Goal: Information Seeking & Learning: Learn about a topic

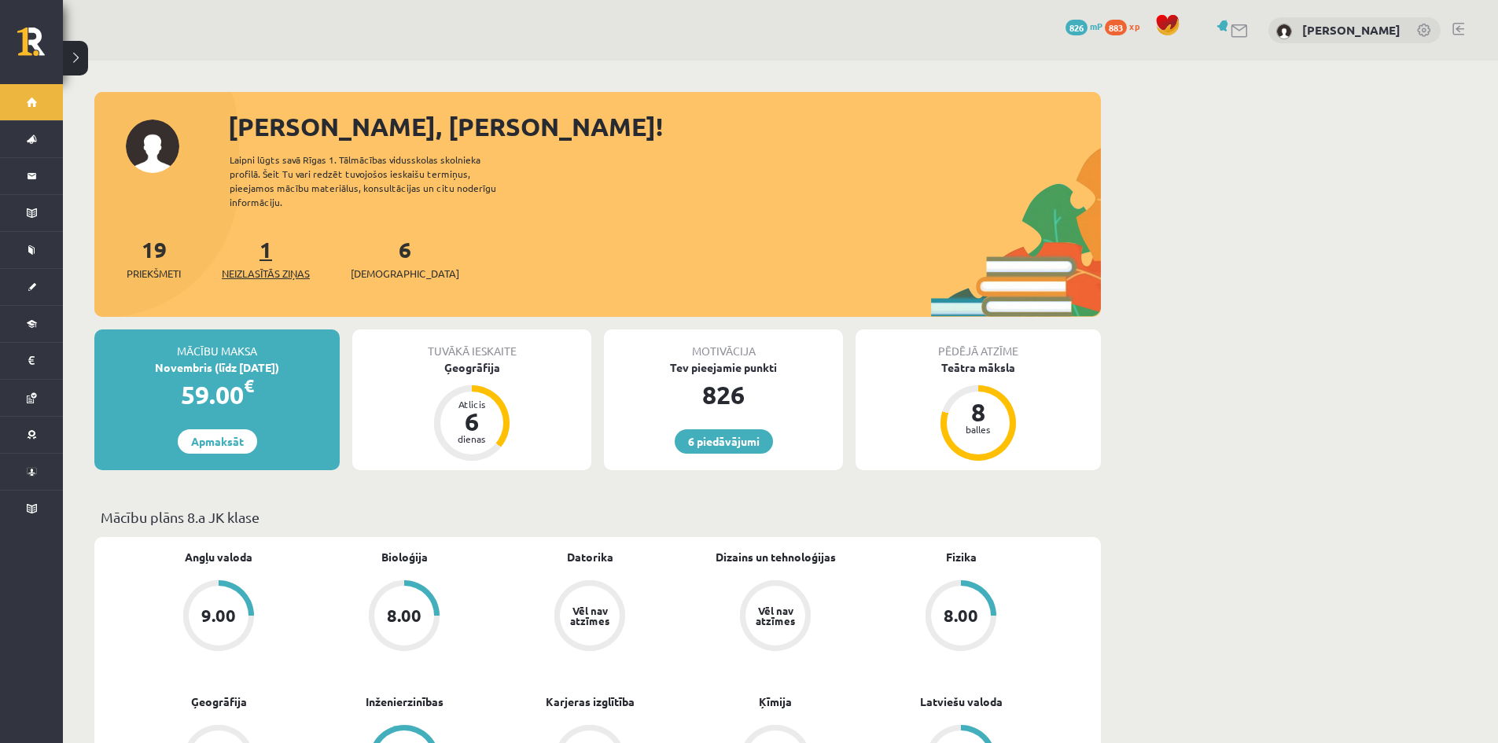
click at [272, 266] on span "Neizlasītās ziņas" at bounding box center [266, 274] width 88 height 16
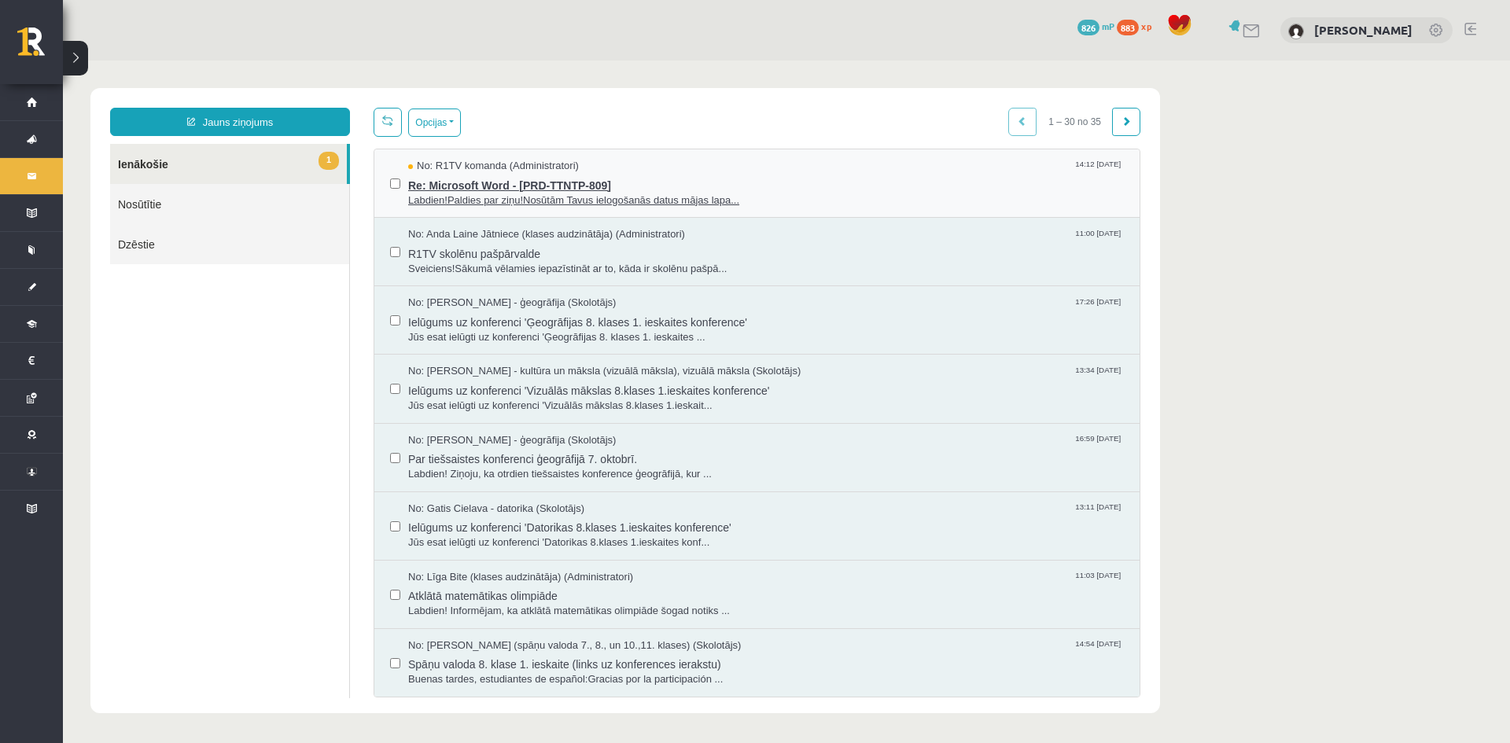
click at [521, 185] on span "Re: Microsoft Word - [PRD-TTNTP-809]" at bounding box center [766, 184] width 716 height 20
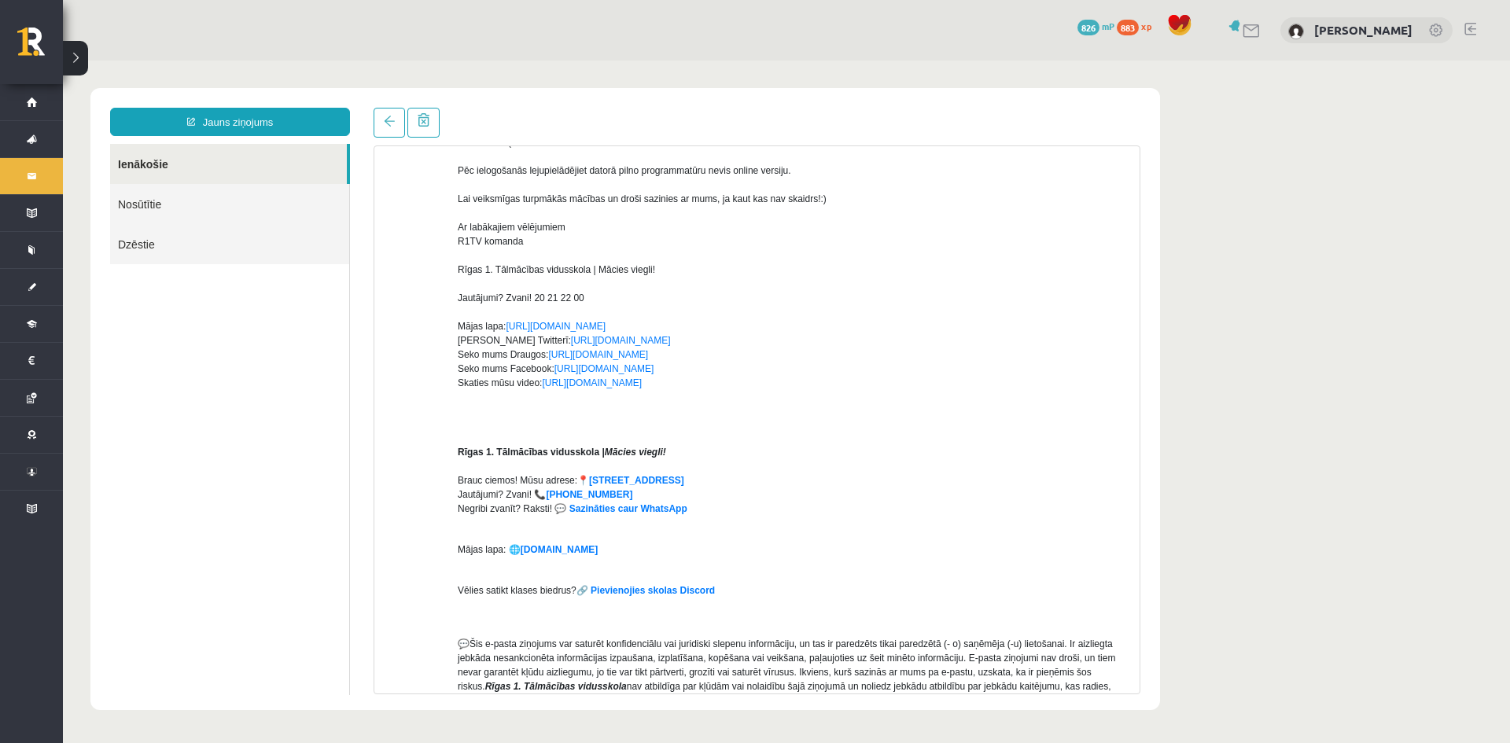
scroll to position [232, 0]
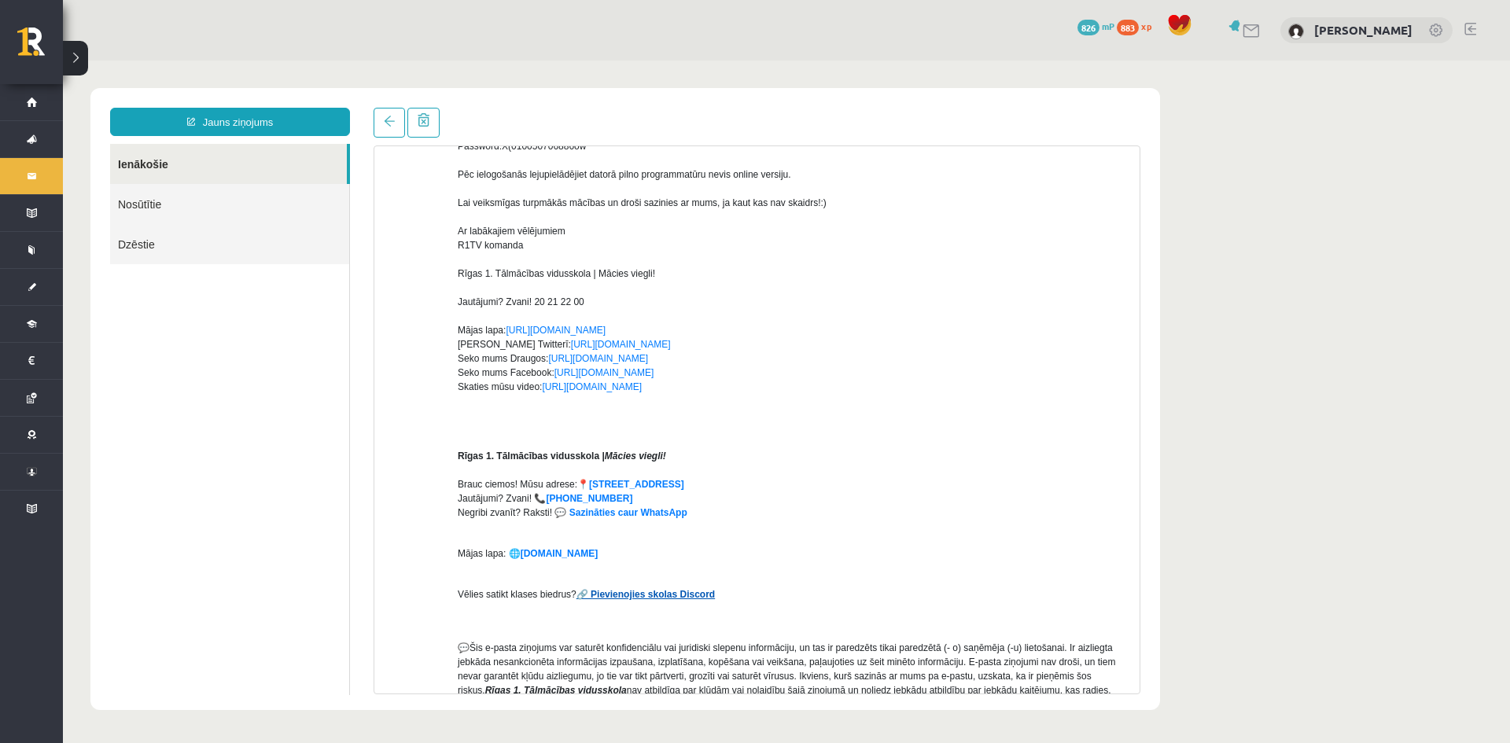
click at [682, 592] on strong "🔗 Pievienojies skolas Discord" at bounding box center [646, 594] width 138 height 11
click at [660, 595] on strong "🔗 Pievienojies skolas Discord" at bounding box center [646, 594] width 138 height 11
click at [656, 594] on strong "🔗 Pievienojies skolas Discord" at bounding box center [646, 594] width 138 height 11
click at [577, 595] on strong "🔗 Pievienojies skolas Discord" at bounding box center [646, 594] width 138 height 11
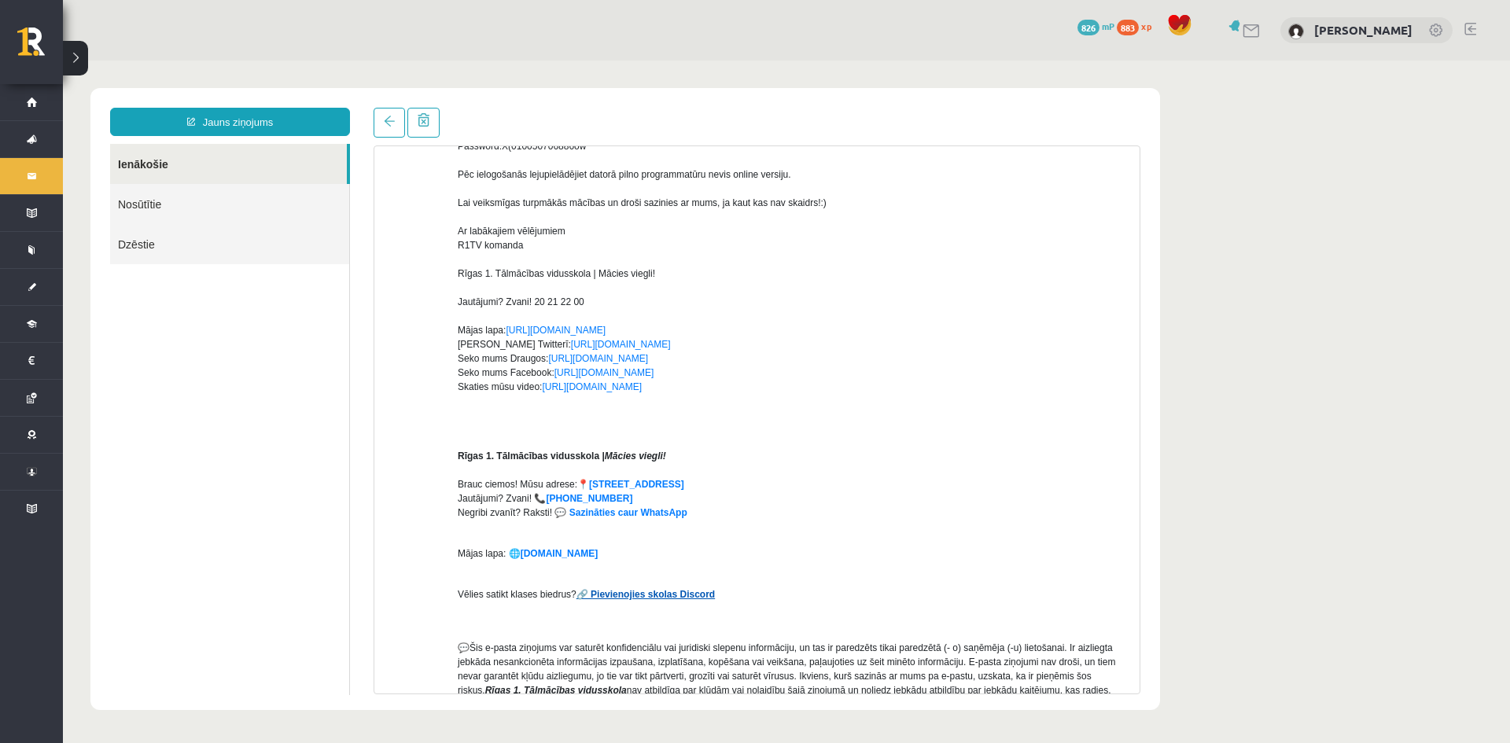
click at [610, 592] on strong "🔗 Pievienojies skolas Discord" at bounding box center [646, 594] width 138 height 11
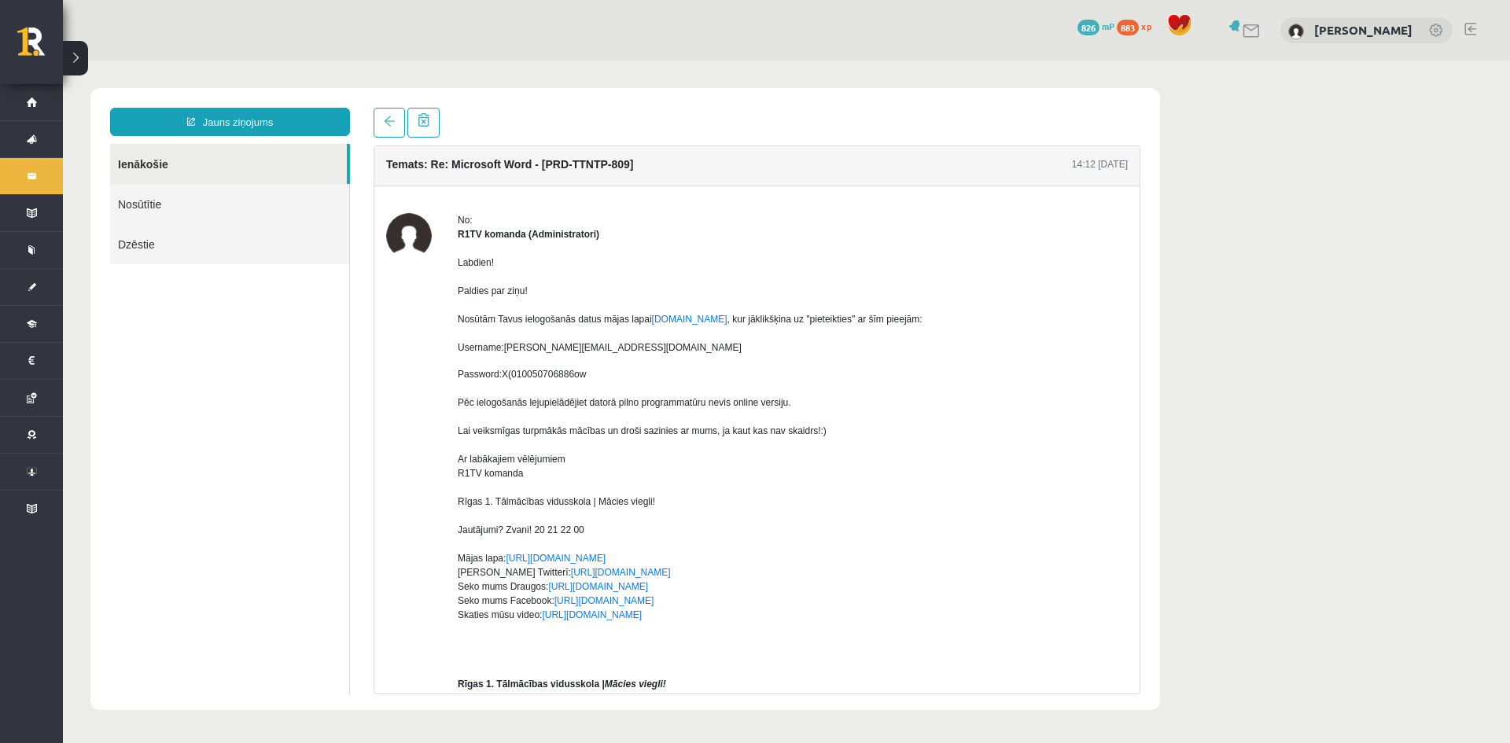
scroll to position [0, 0]
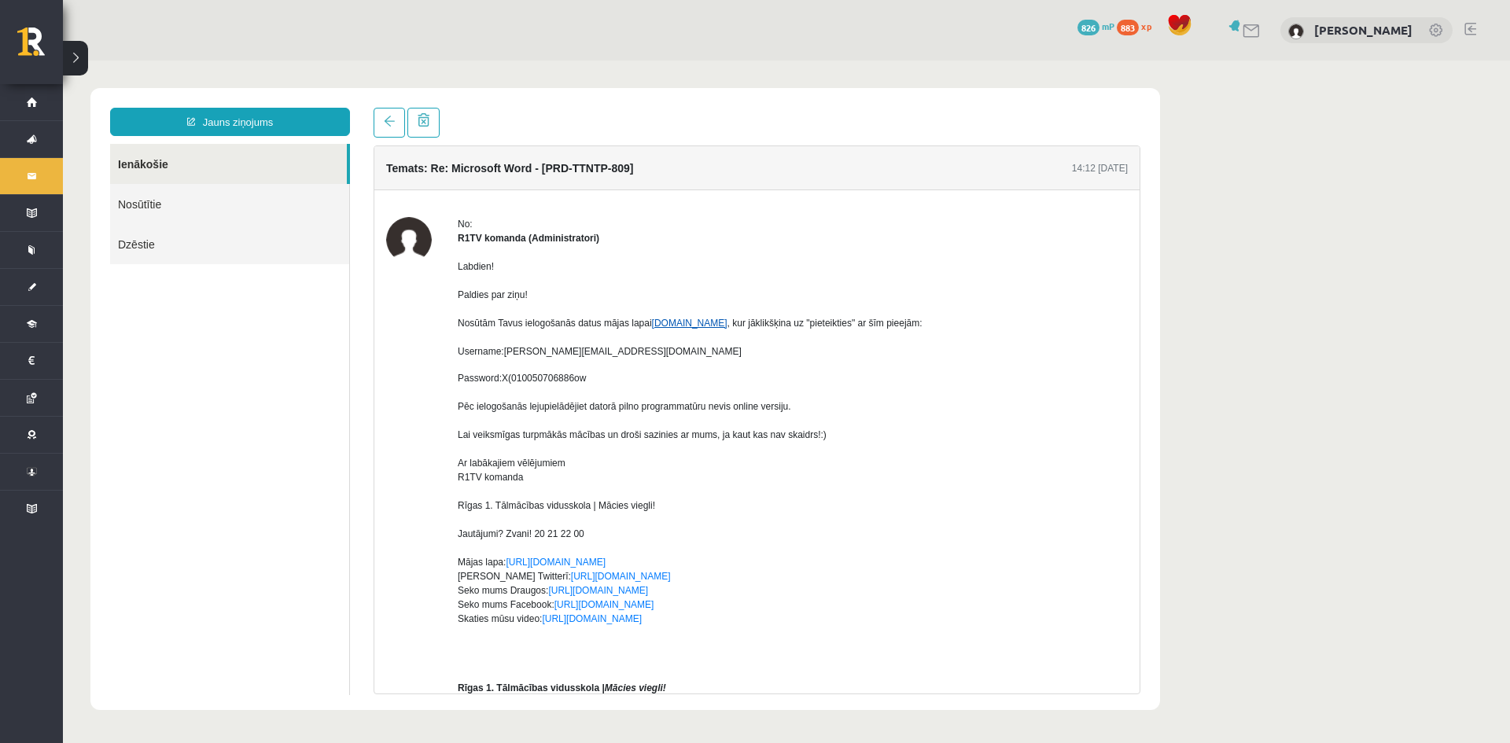
click at [656, 323] on link "www.office.com" at bounding box center [690, 323] width 76 height 11
click at [697, 319] on link "www.office.com" at bounding box center [690, 323] width 76 height 11
drag, startPoint x: 503, startPoint y: 379, endPoint x: 581, endPoint y: 377, distance: 78.7
click at [581, 377] on span "X(010050706886ow" at bounding box center [544, 378] width 84 height 11
copy span "X(010050706886ow"
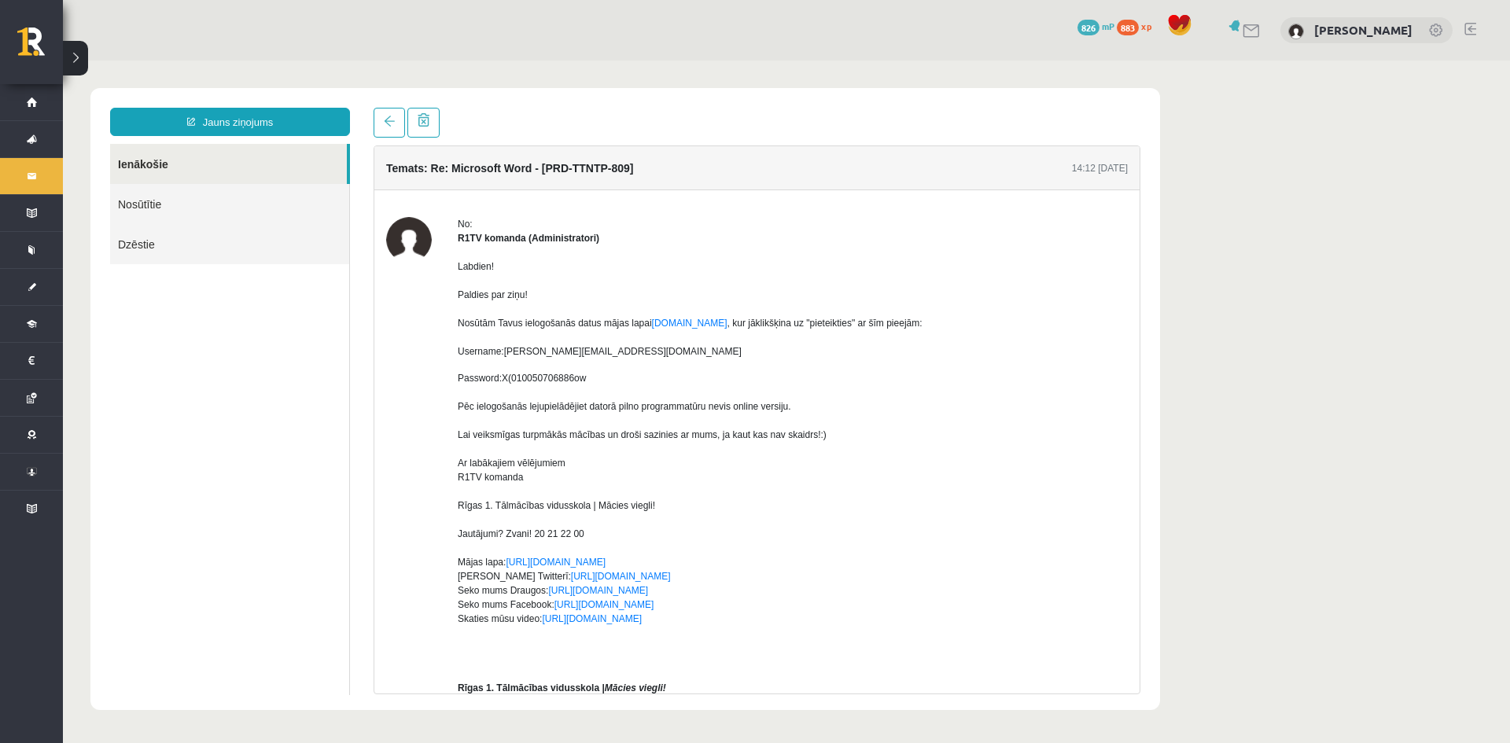
click at [337, 461] on ul "Ienākošie Nosūtītie Dzēstie" at bounding box center [230, 419] width 240 height 551
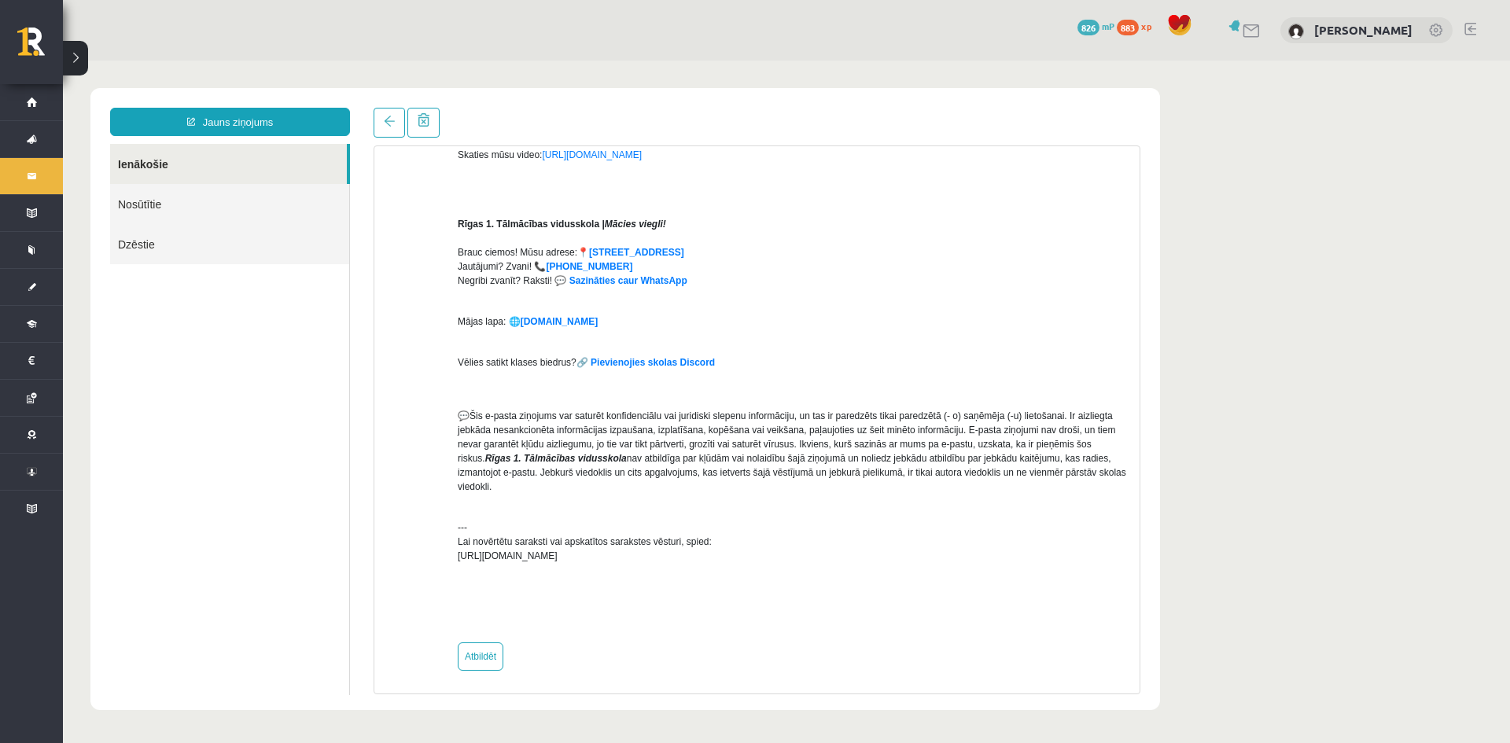
scroll to position [468, 0]
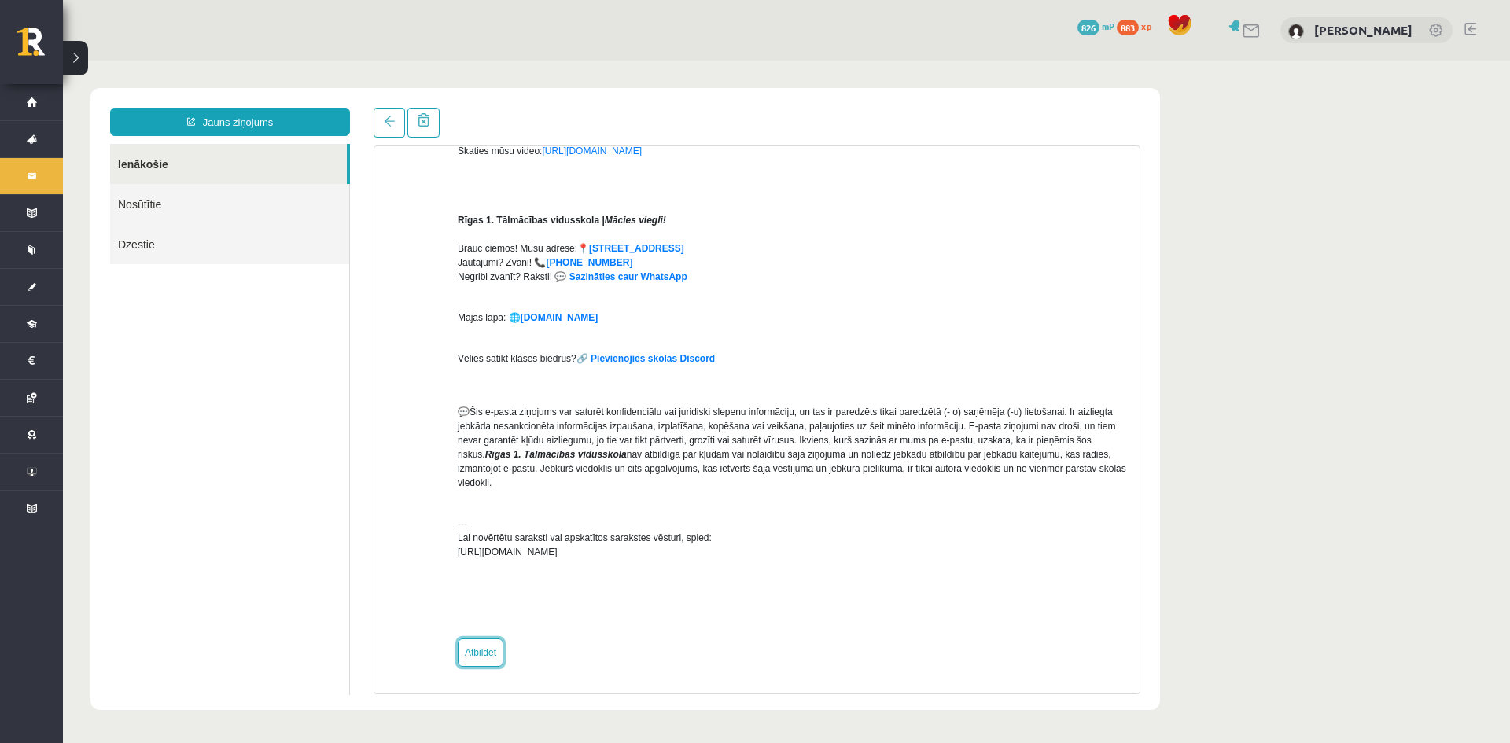
click at [474, 658] on link "Atbildēt" at bounding box center [481, 653] width 46 height 28
type input "**********"
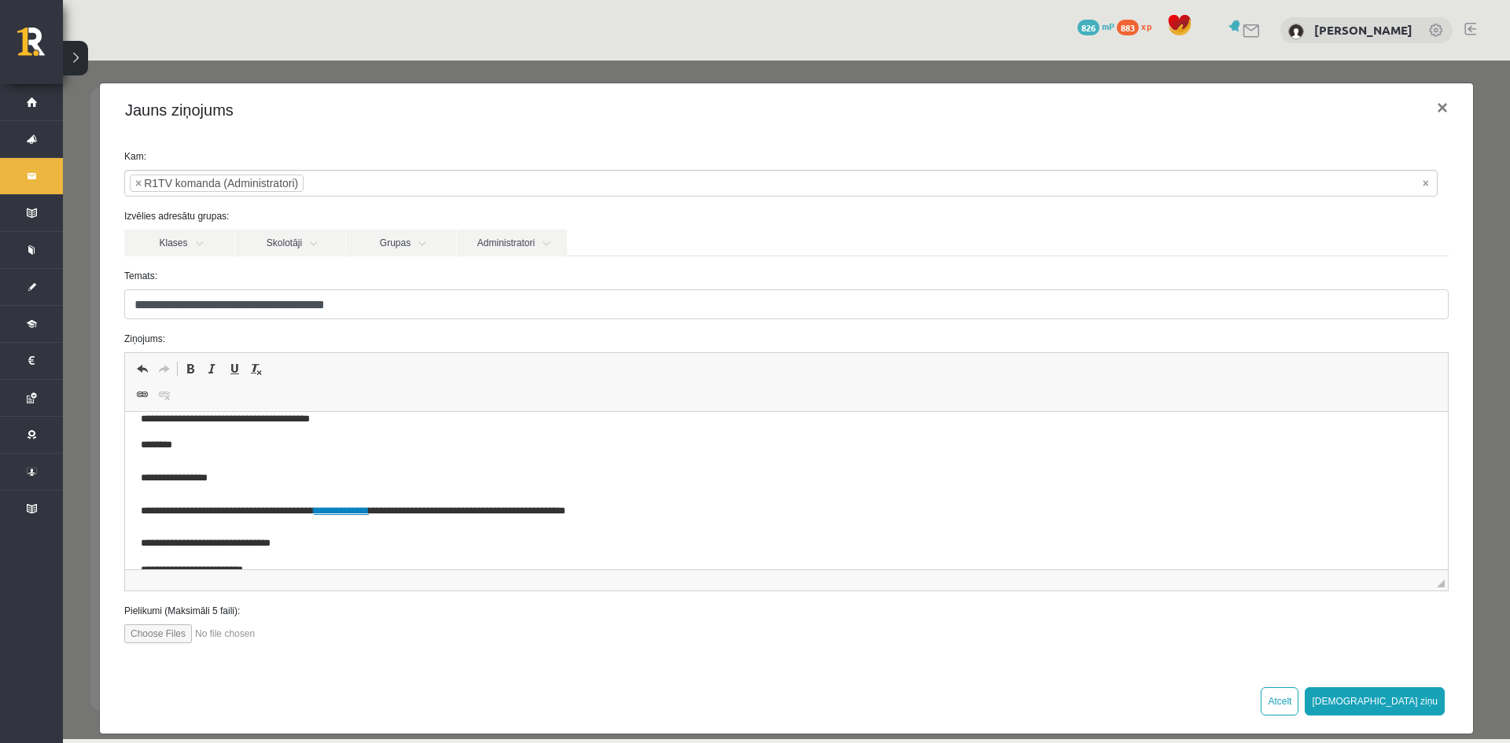
scroll to position [0, 0]
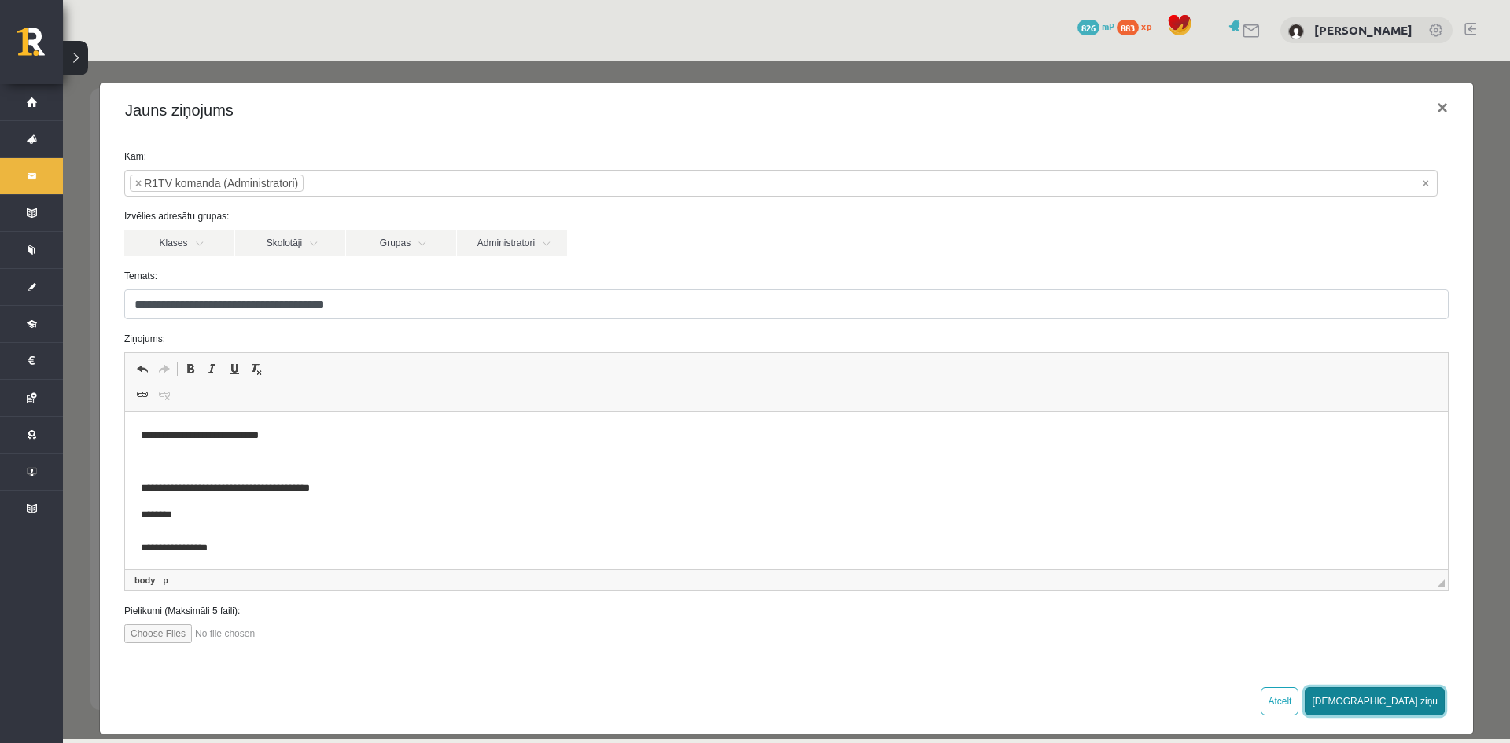
click at [1402, 701] on button "Sūtīt ziņu" at bounding box center [1375, 701] width 140 height 28
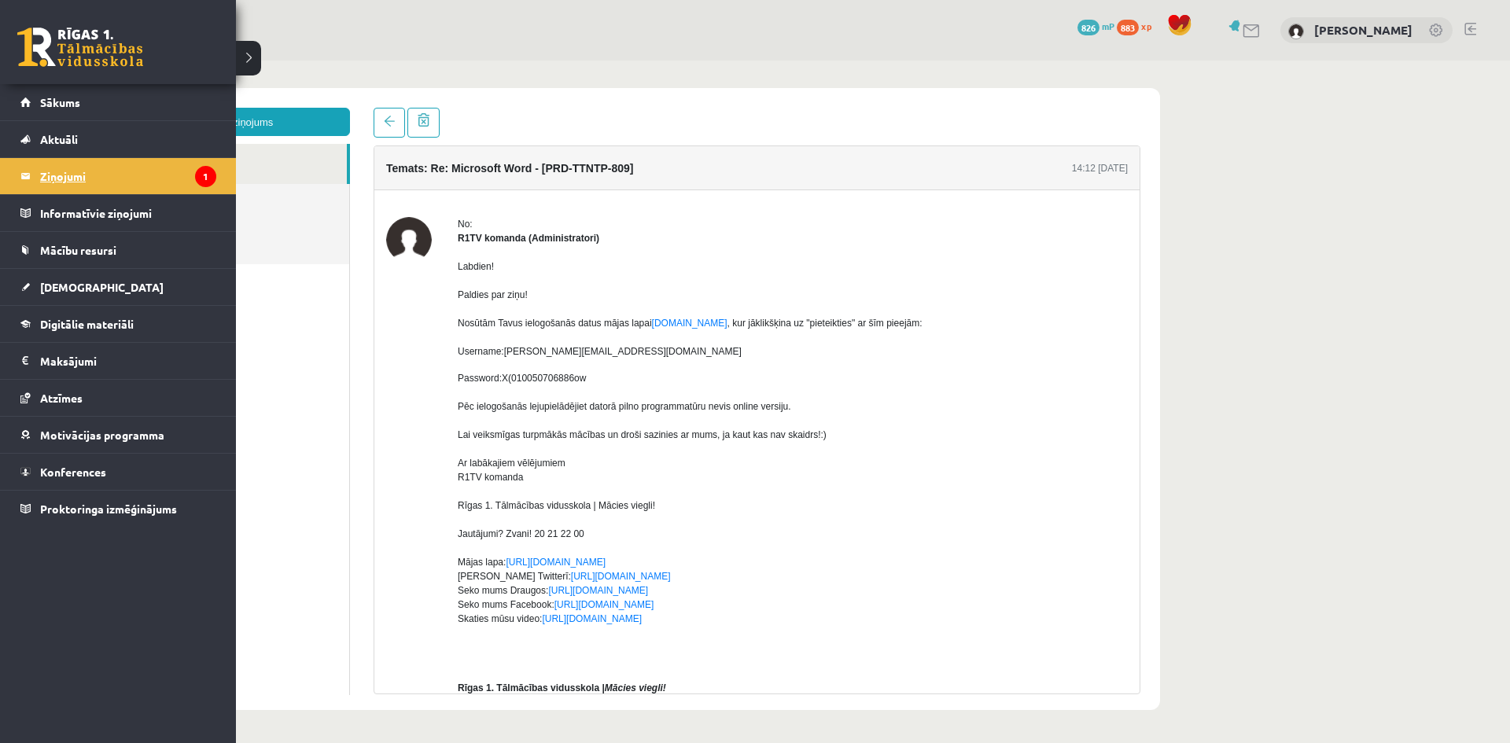
click at [45, 173] on legend "Ziņojumi 1" at bounding box center [128, 176] width 176 height 36
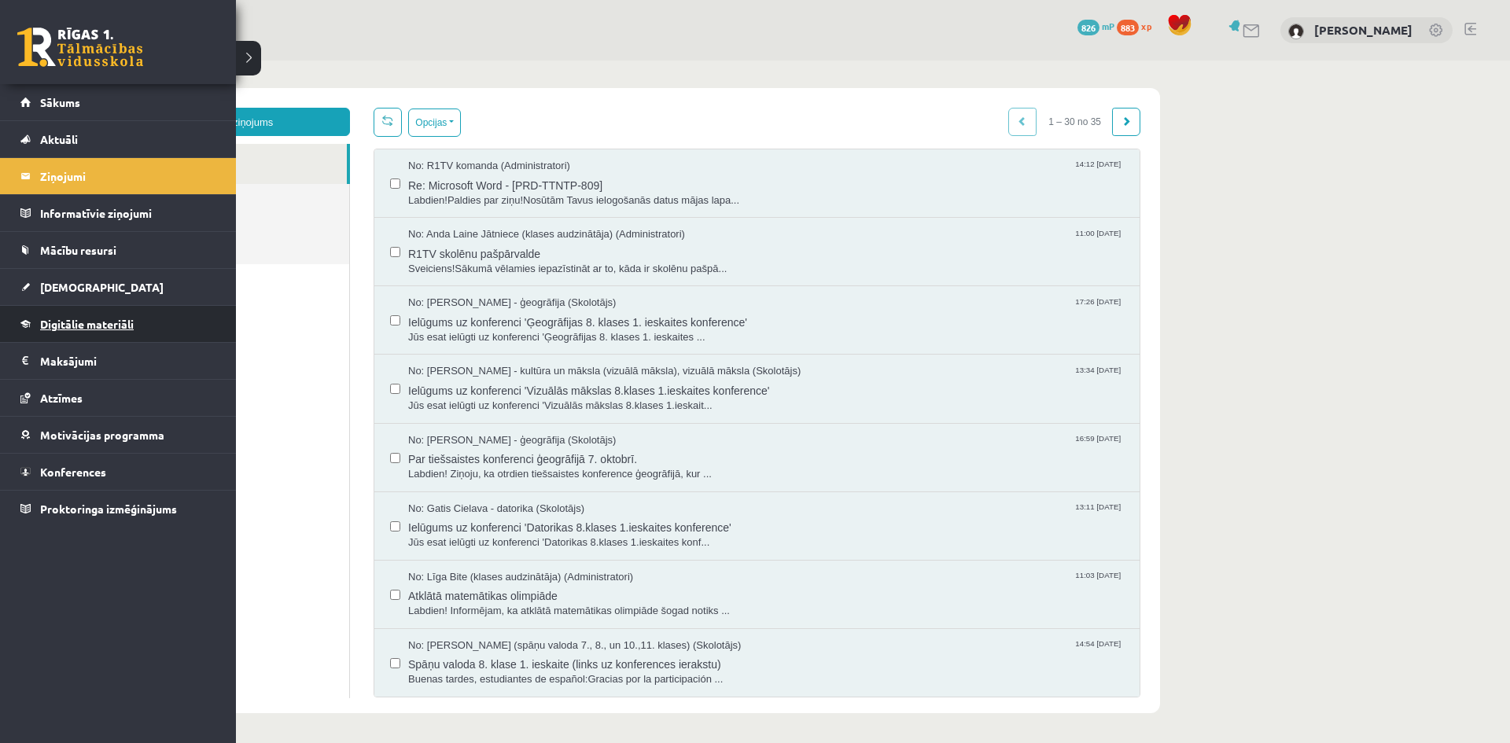
click at [70, 319] on span "Digitālie materiāli" at bounding box center [87, 324] width 94 height 14
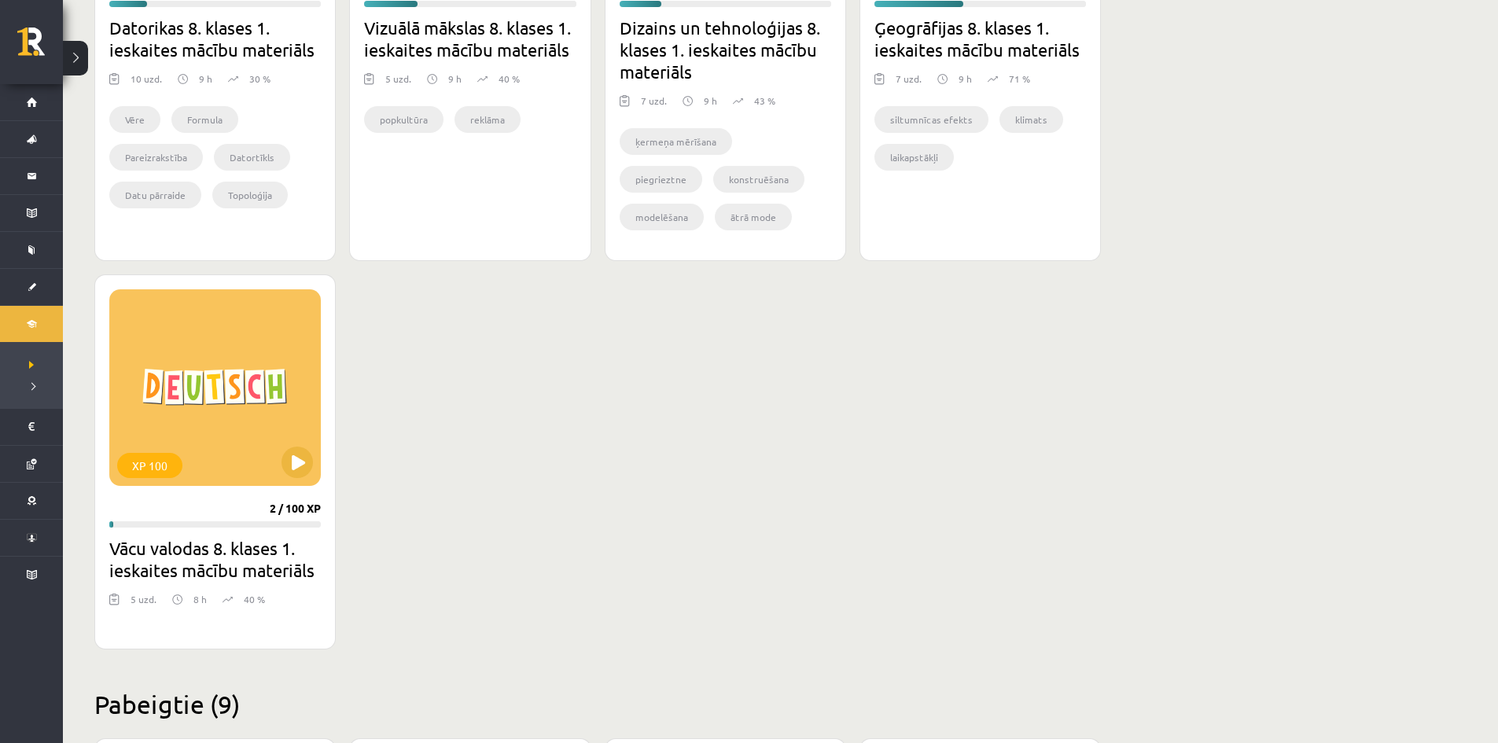
scroll to position [708, 0]
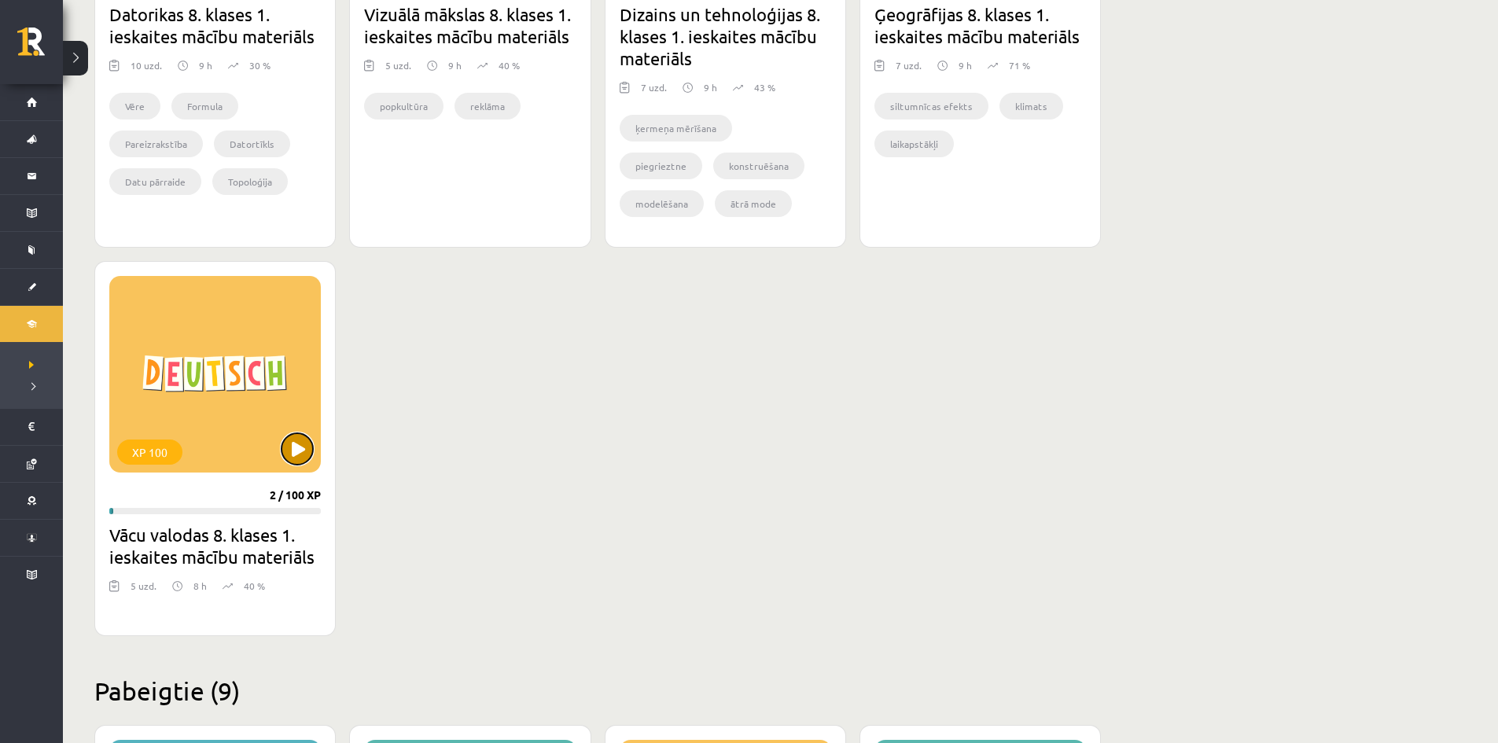
click at [311, 456] on button at bounding box center [297, 448] width 31 height 31
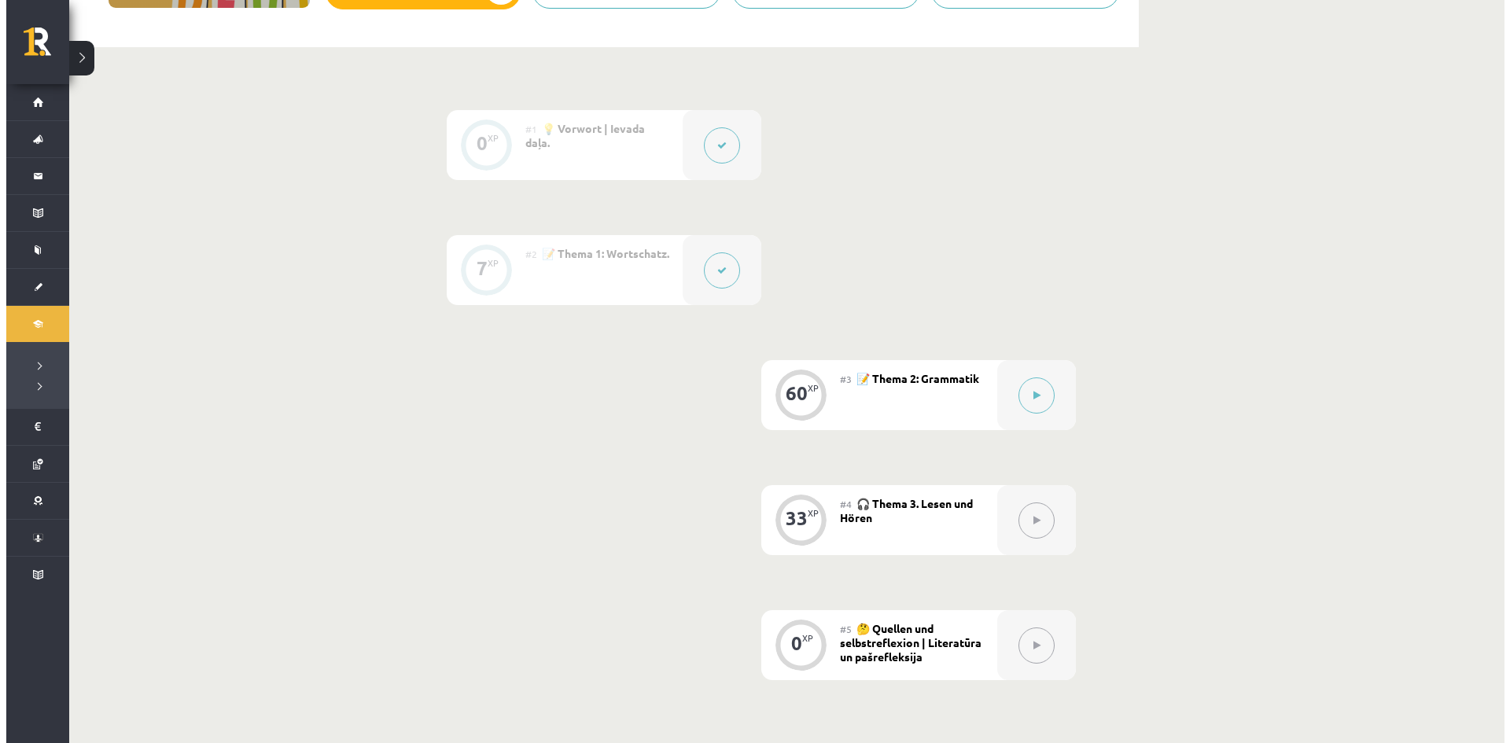
scroll to position [315, 0]
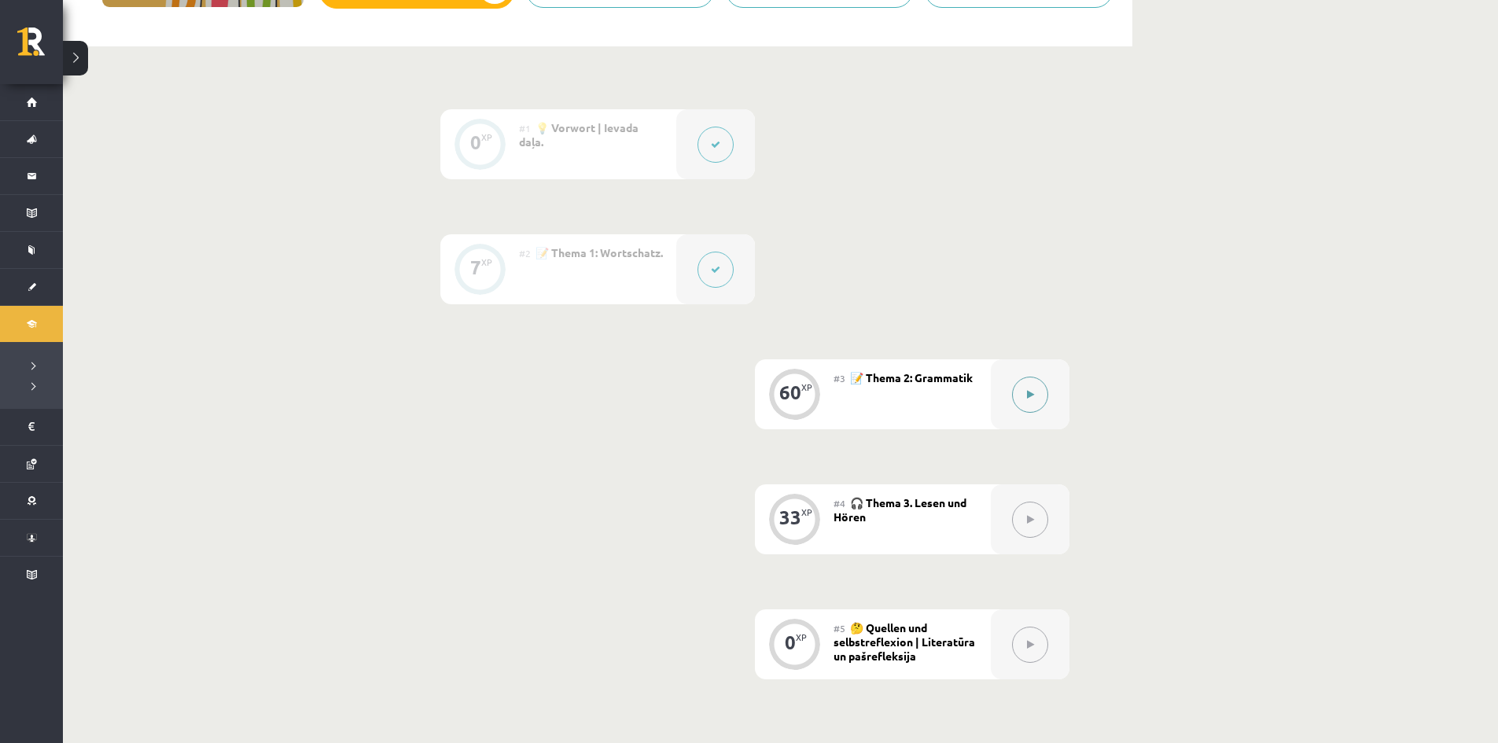
click at [1034, 400] on button at bounding box center [1030, 395] width 36 height 36
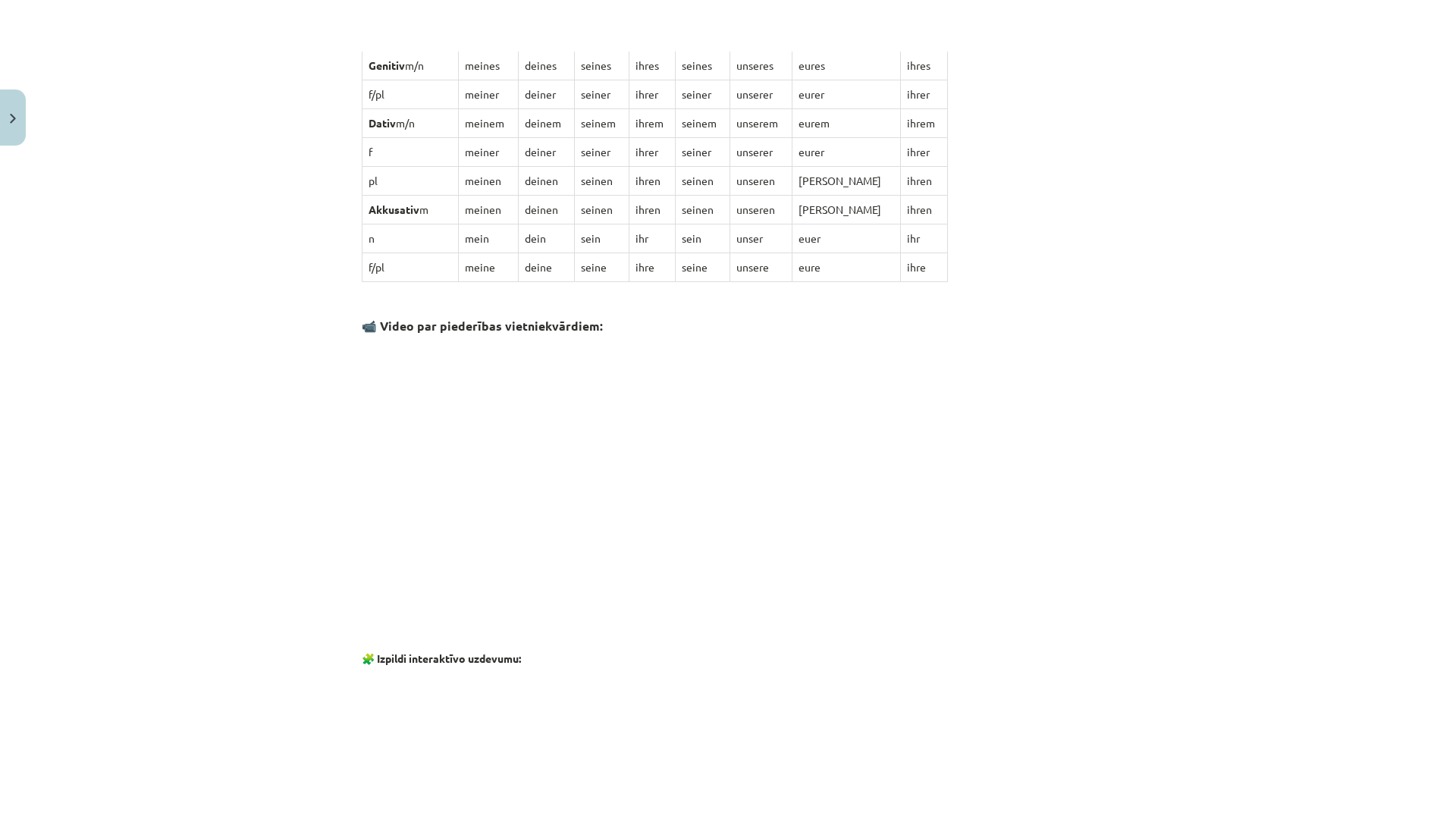
scroll to position [73, 0]
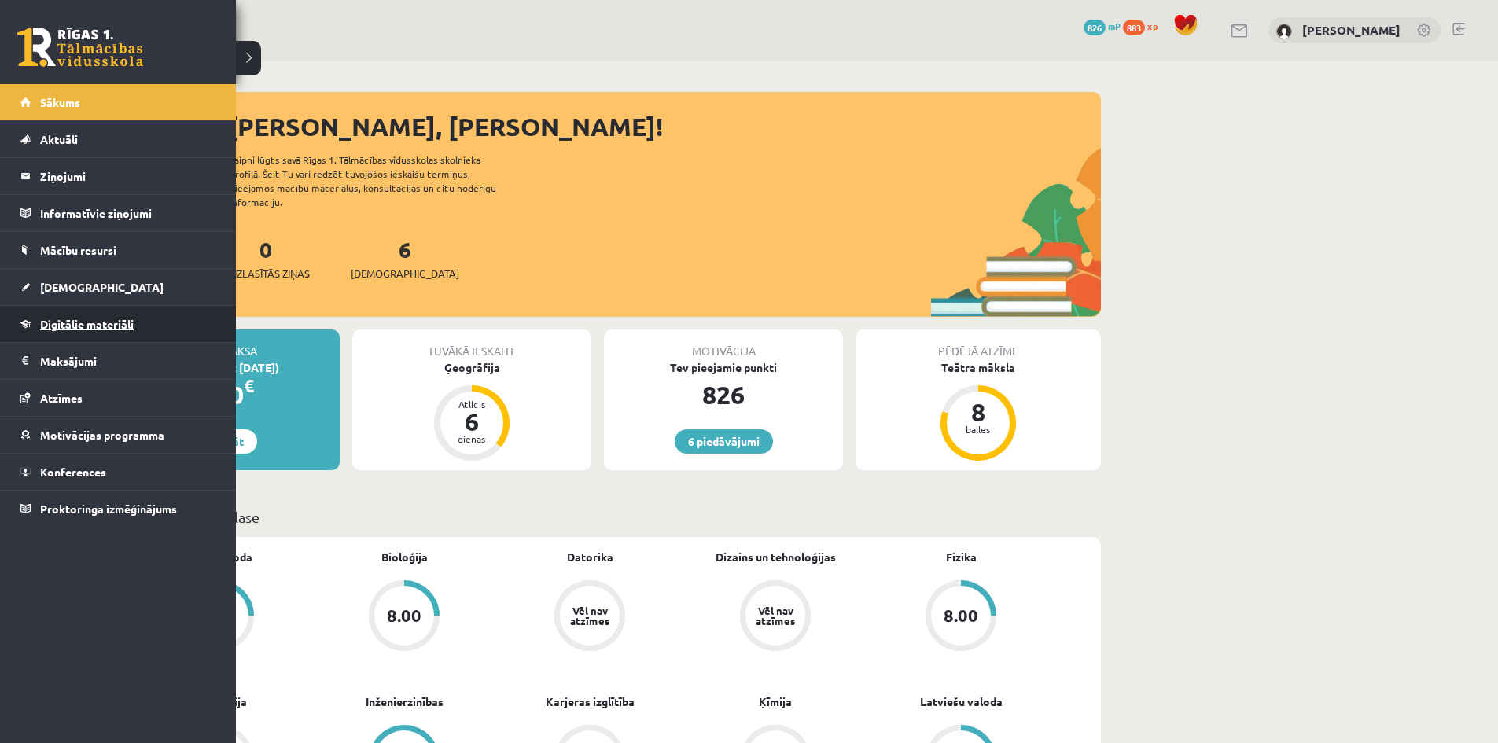
click at [61, 325] on span "Digitālie materiāli" at bounding box center [87, 324] width 94 height 14
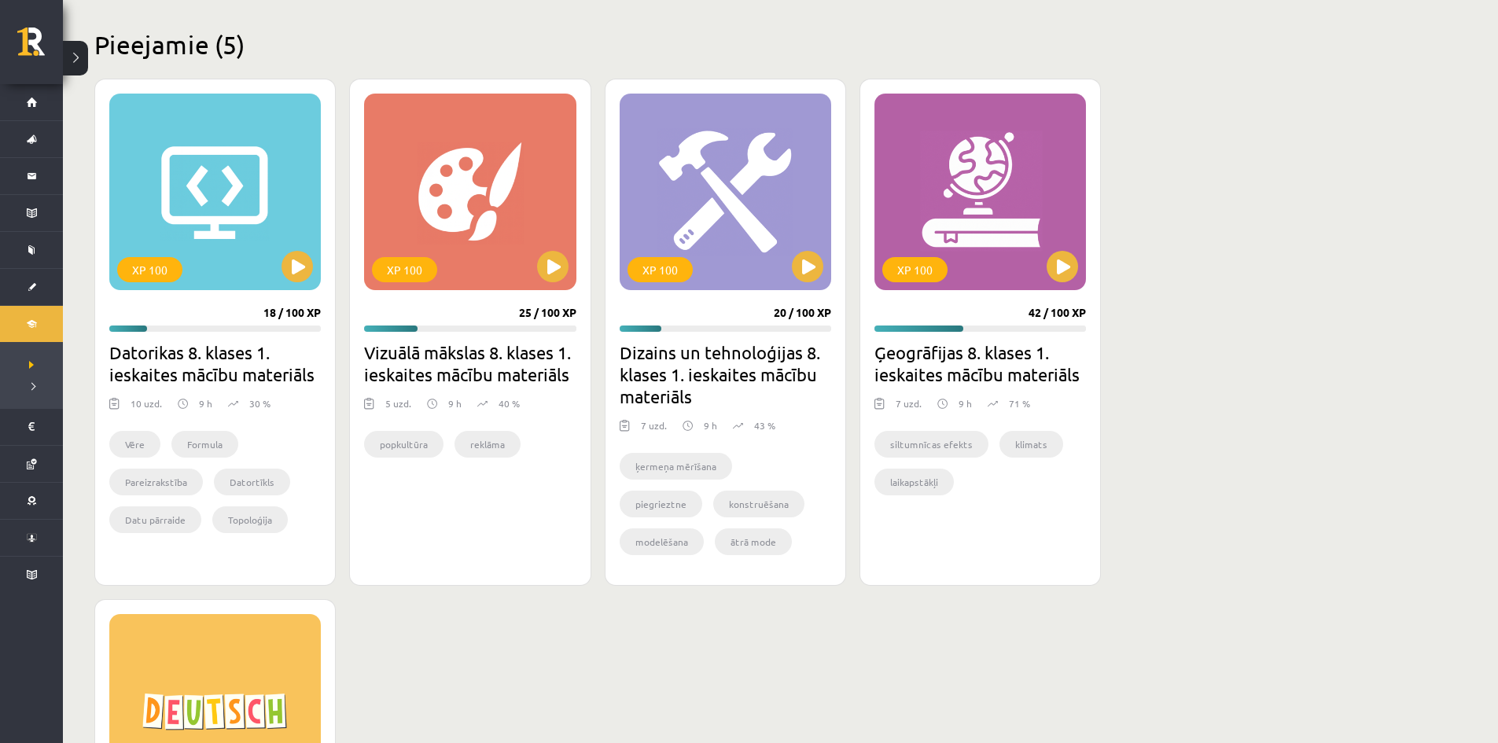
scroll to position [315, 0]
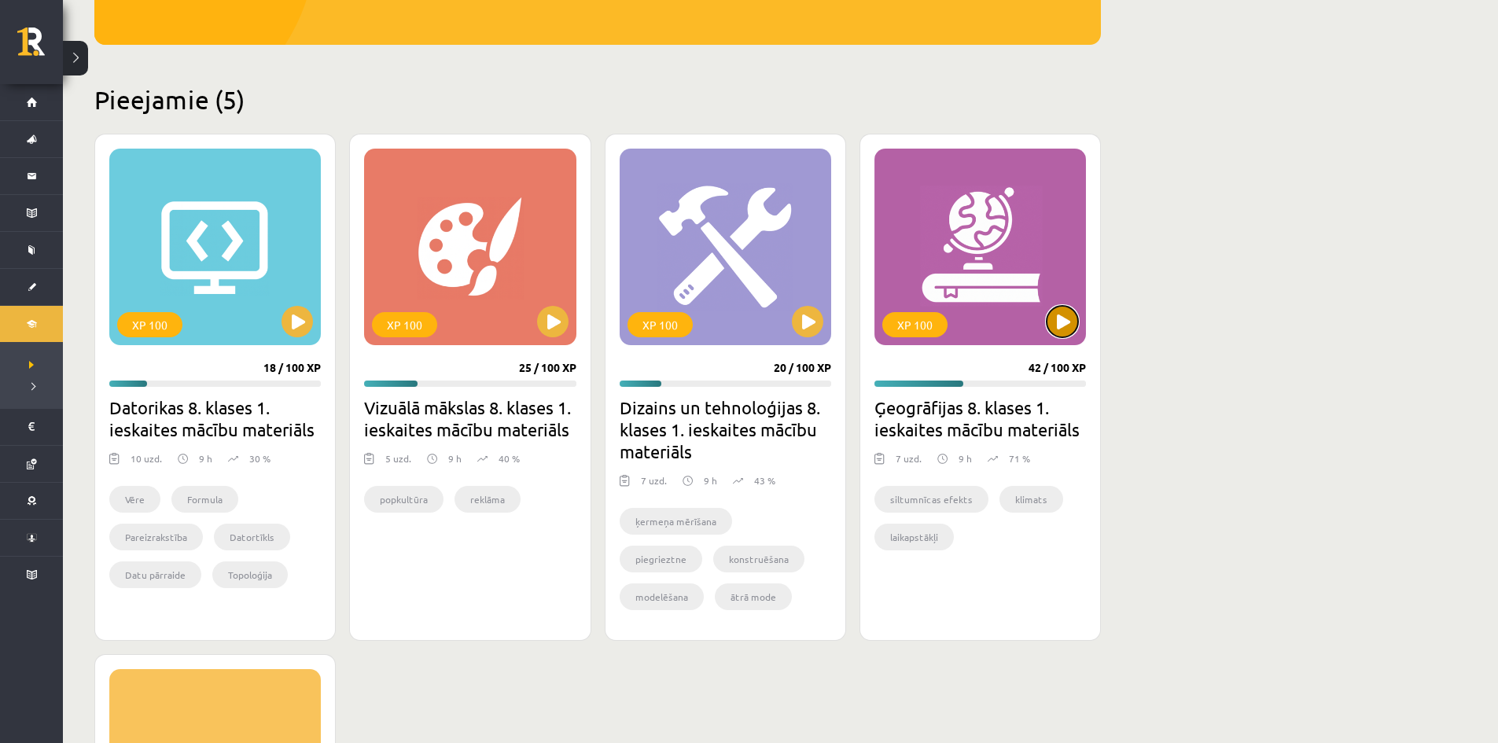
click at [1071, 321] on button at bounding box center [1062, 321] width 31 height 31
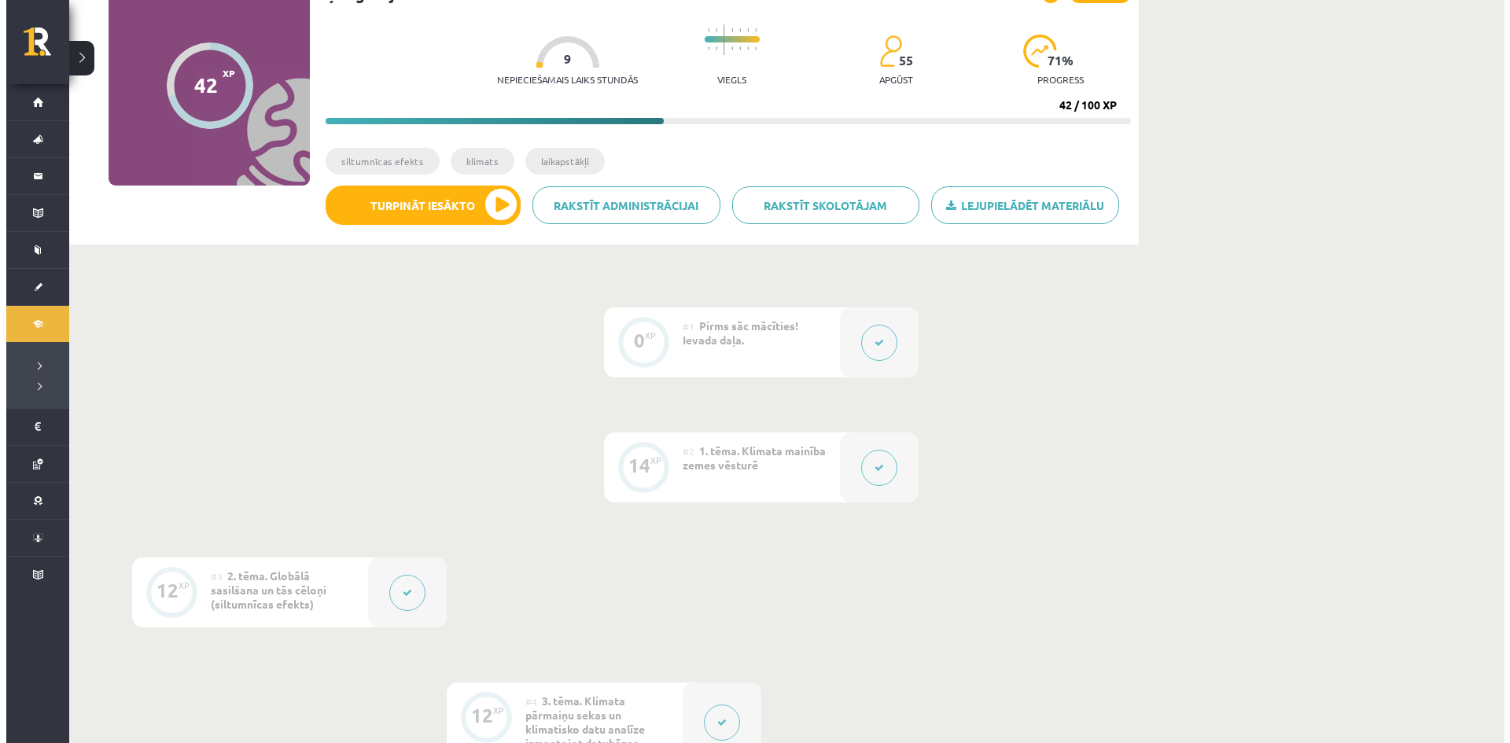
scroll to position [79, 0]
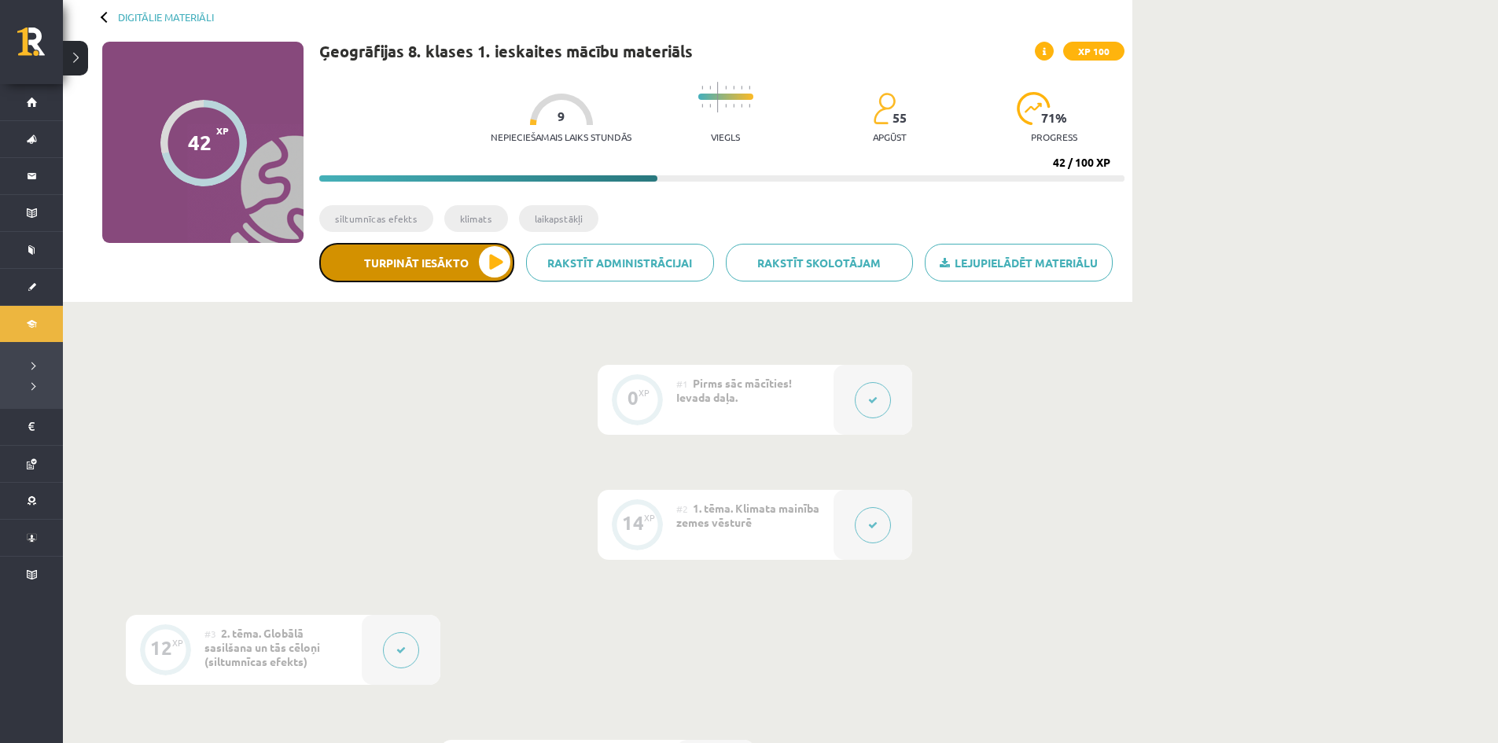
click at [472, 260] on button "Turpināt iesākto" at bounding box center [416, 262] width 195 height 39
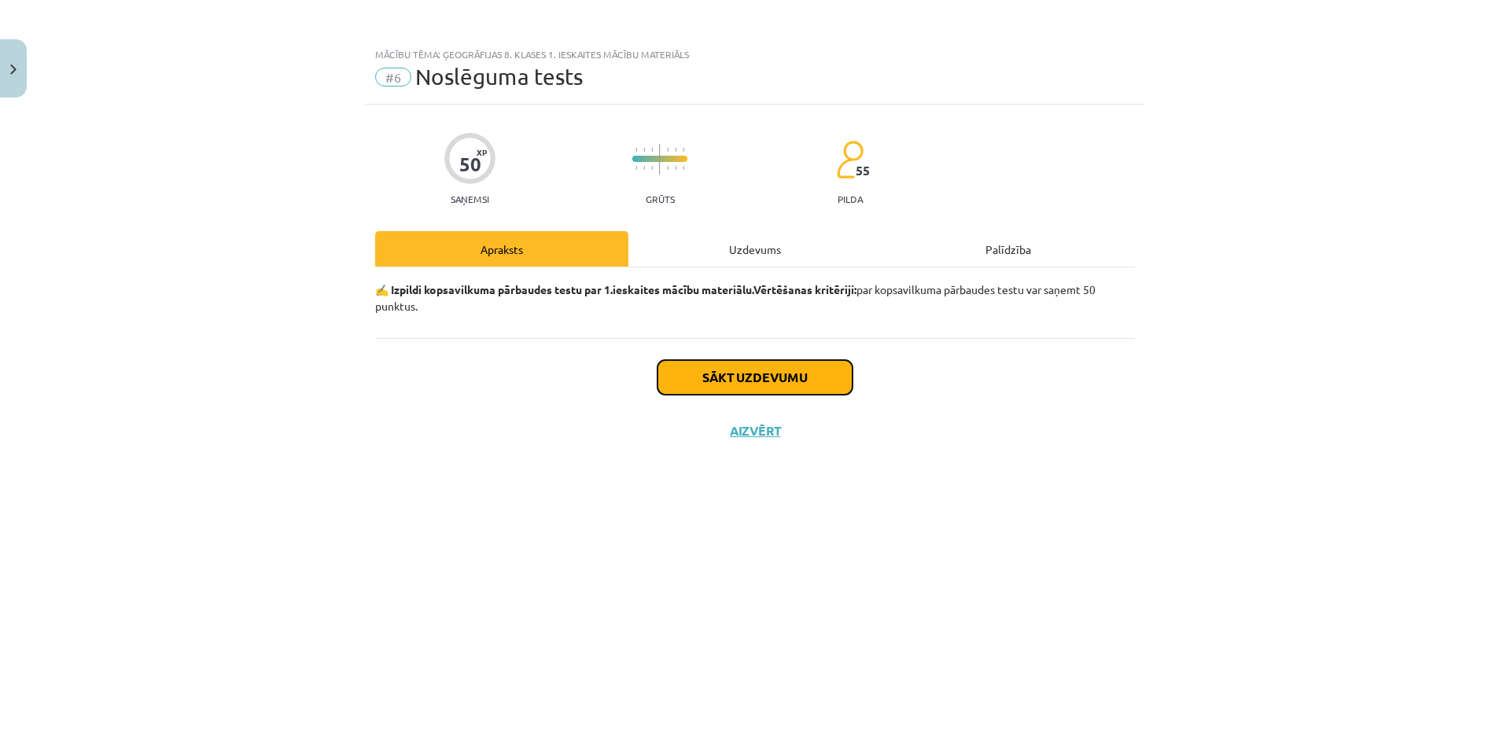
click at [720, 370] on button "Sākt uzdevumu" at bounding box center [755, 377] width 195 height 35
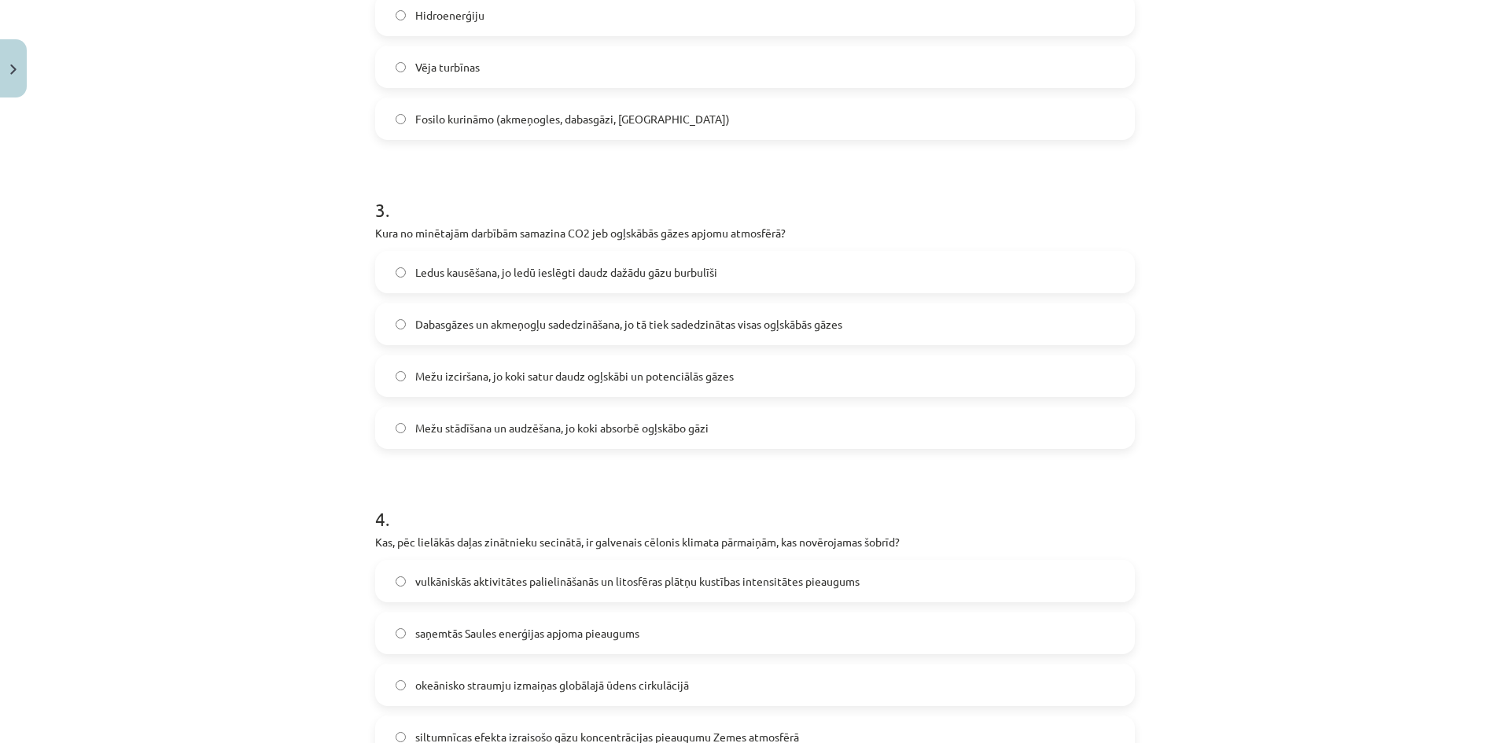
scroll to position [787, 0]
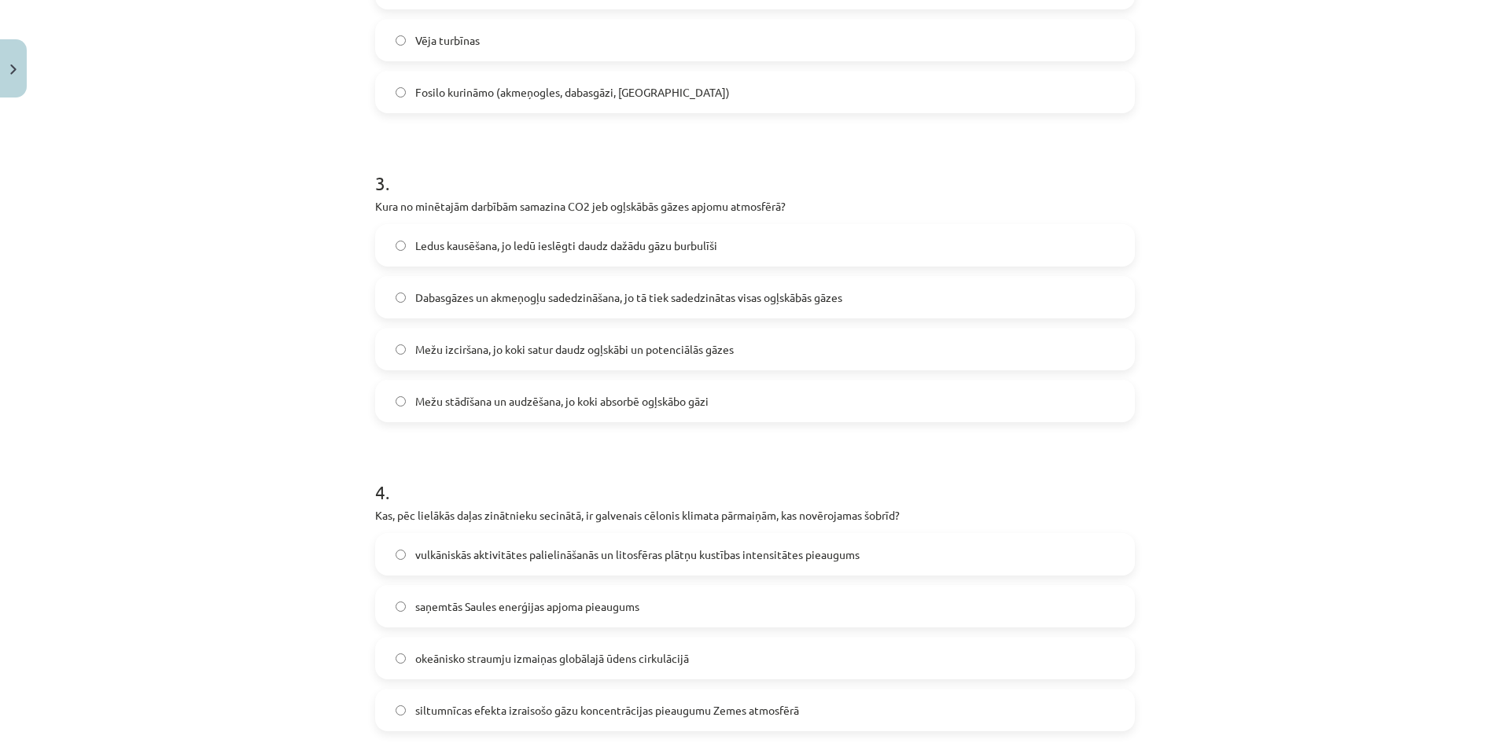
click at [382, 403] on label "Mežu stādīšana un audzēšana, jo koki absorbē ogļskābo gāzi" at bounding box center [755, 400] width 757 height 39
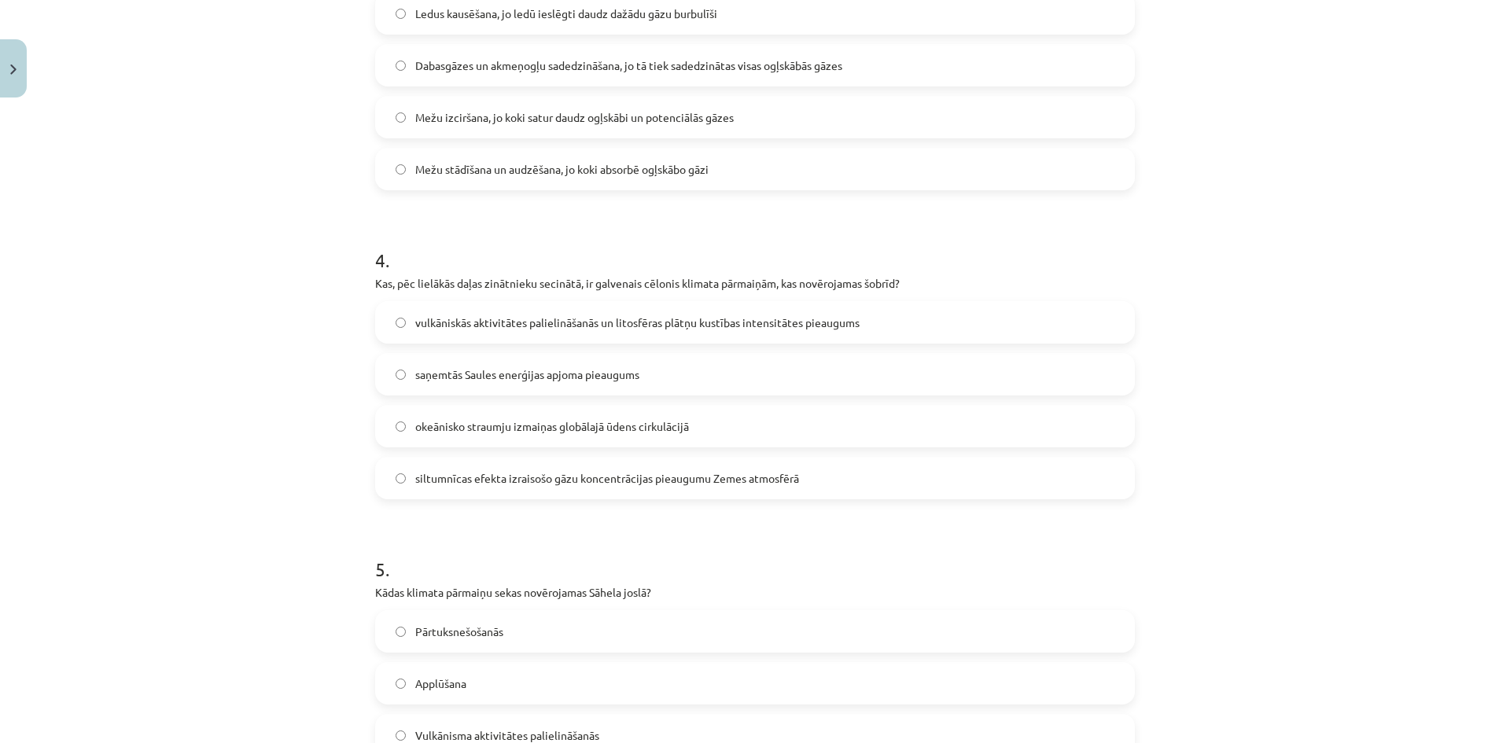
scroll to position [1023, 0]
click at [381, 481] on label "siltumnīcas efekta izraisošo gāzu koncentrācijas pieaugumu Zemes atmosfērā" at bounding box center [755, 474] width 757 height 39
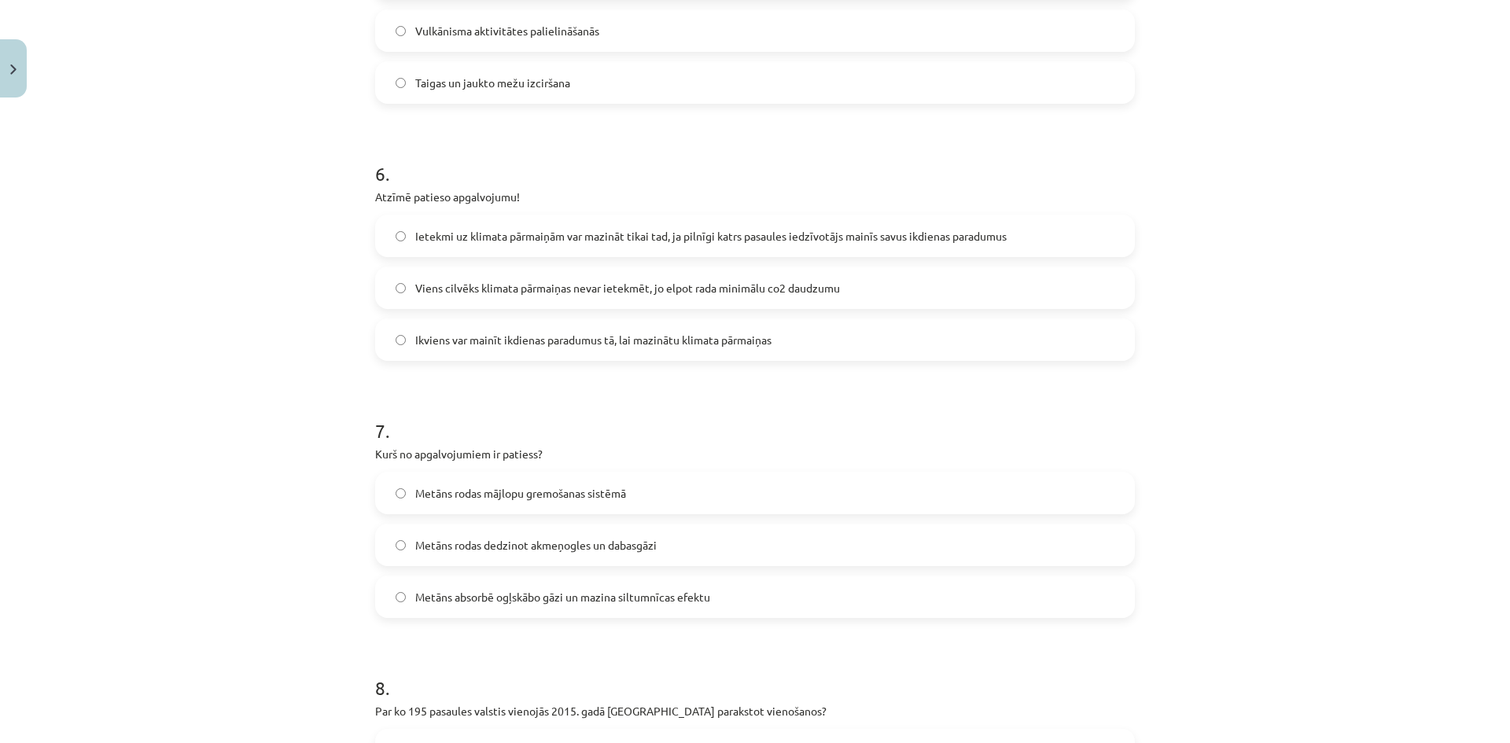
scroll to position [1730, 0]
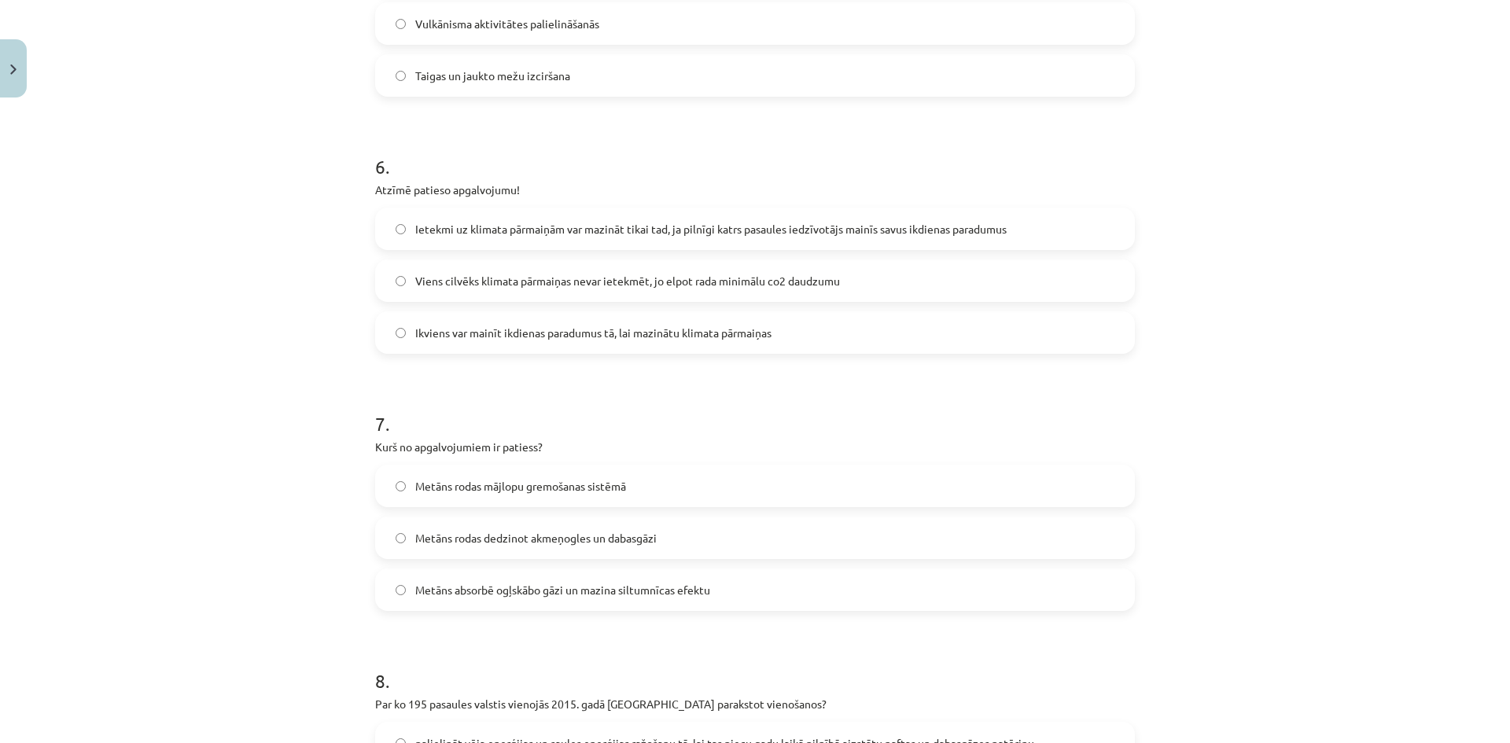
click at [380, 481] on label "Metāns rodas mājlopu gremošanas sistēmā" at bounding box center [755, 485] width 757 height 39
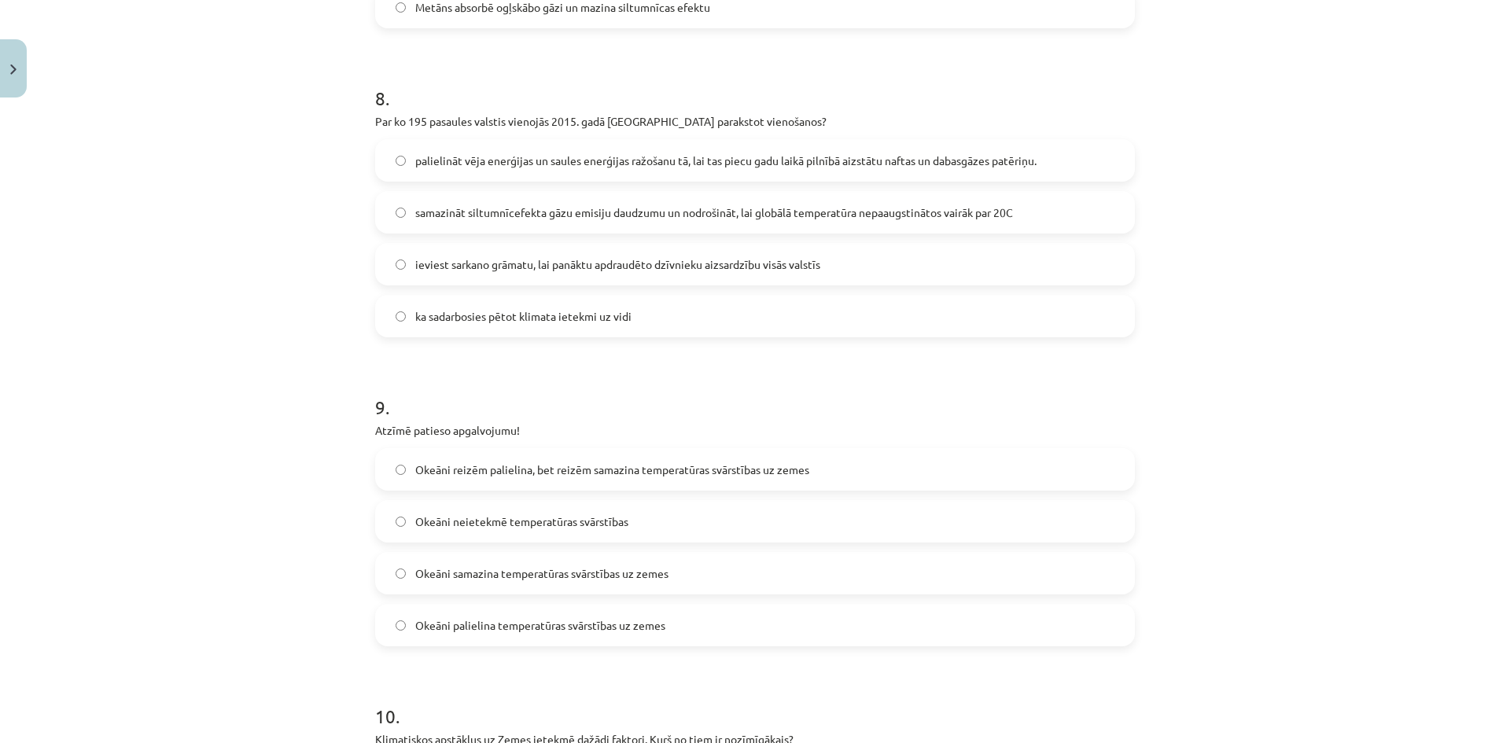
scroll to position [2360, 0]
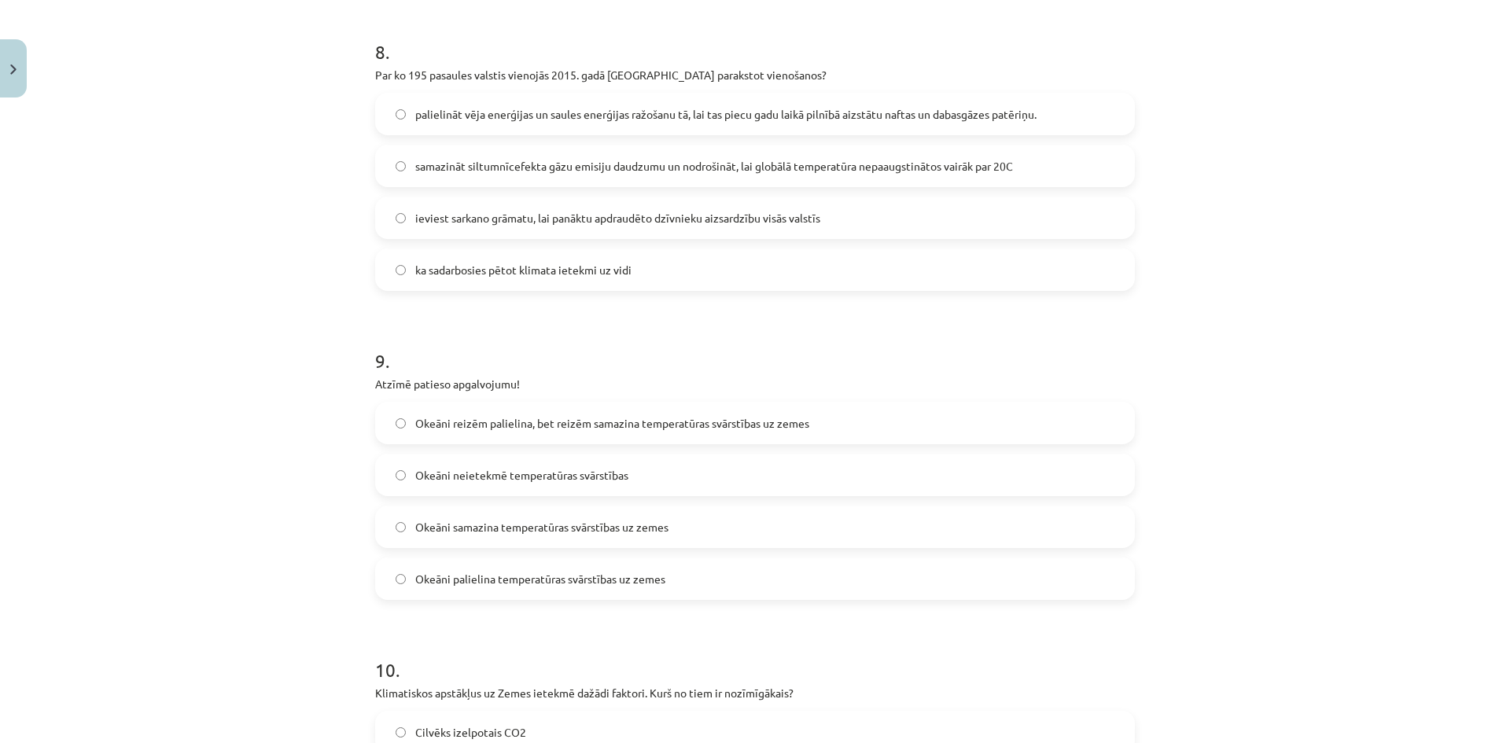
drag, startPoint x: 280, startPoint y: 478, endPoint x: 218, endPoint y: 337, distance: 153.9
click at [218, 337] on div "Mācību tēma: Ģeogrāfijas 8. klases 1. ieskaites mācību materiāls #6 Noslēguma t…" at bounding box center [755, 371] width 1510 height 743
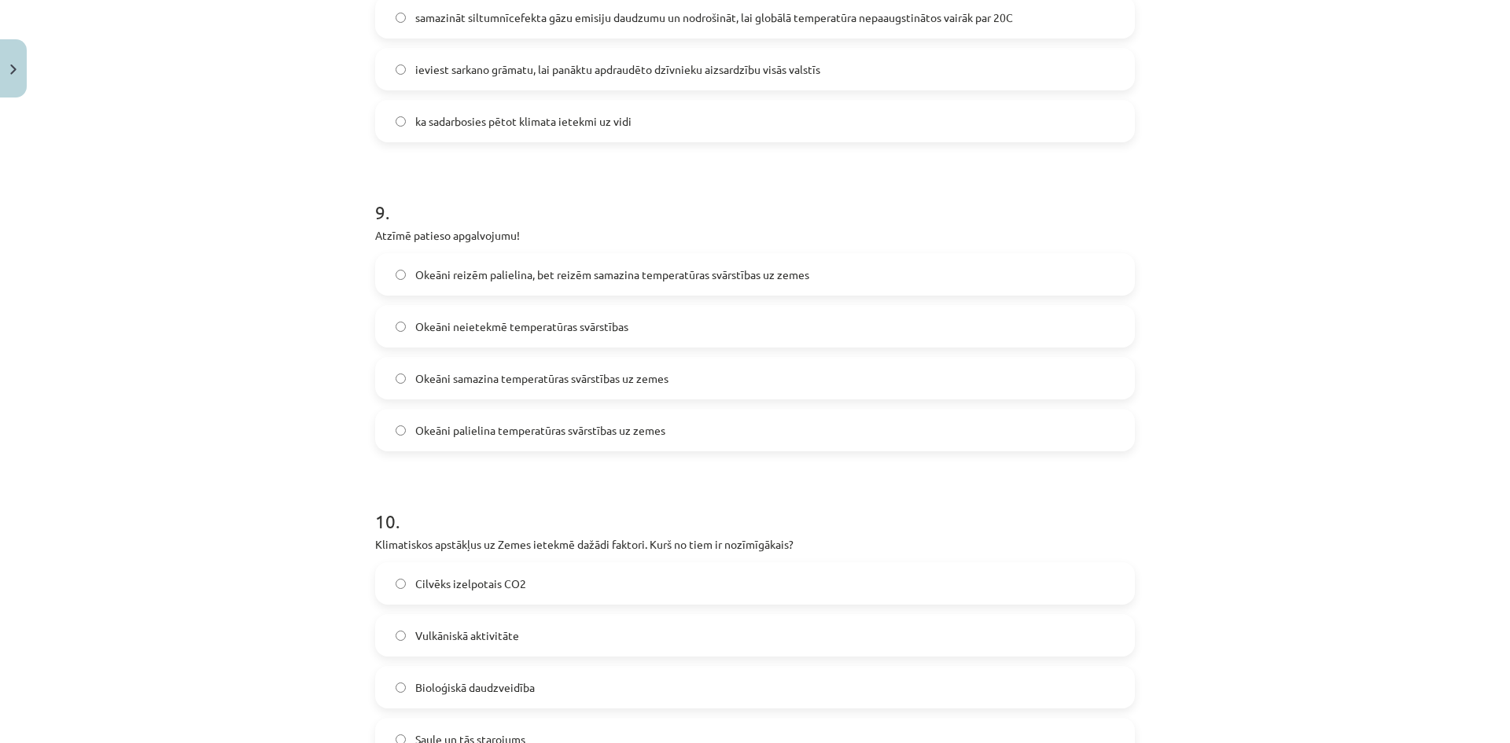
scroll to position [2517, 0]
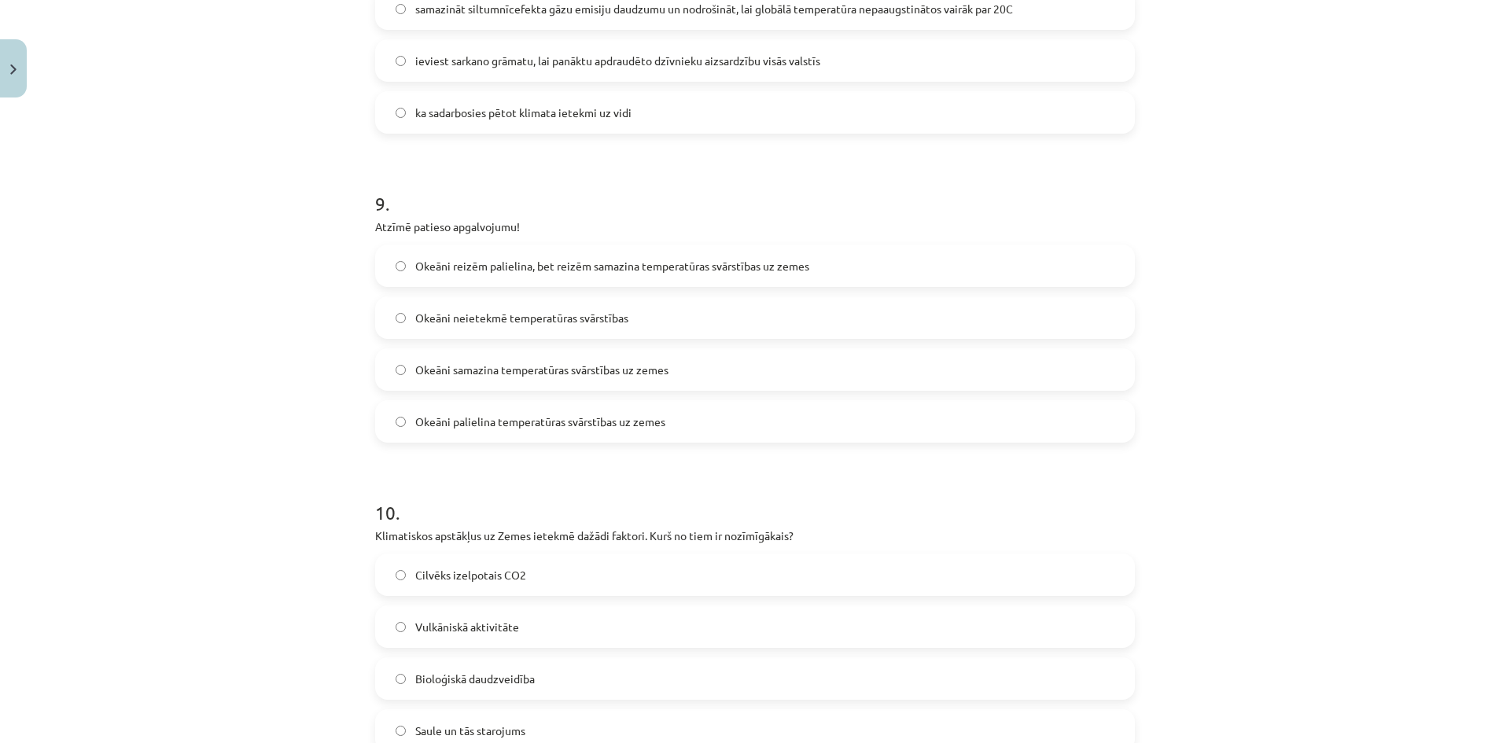
click at [378, 364] on label "Okeāni samazina temperatūras svārstības uz zemes" at bounding box center [755, 369] width 757 height 39
click at [377, 364] on label "Okeāni samazina temperatūras svārstības uz zemes" at bounding box center [755, 369] width 757 height 39
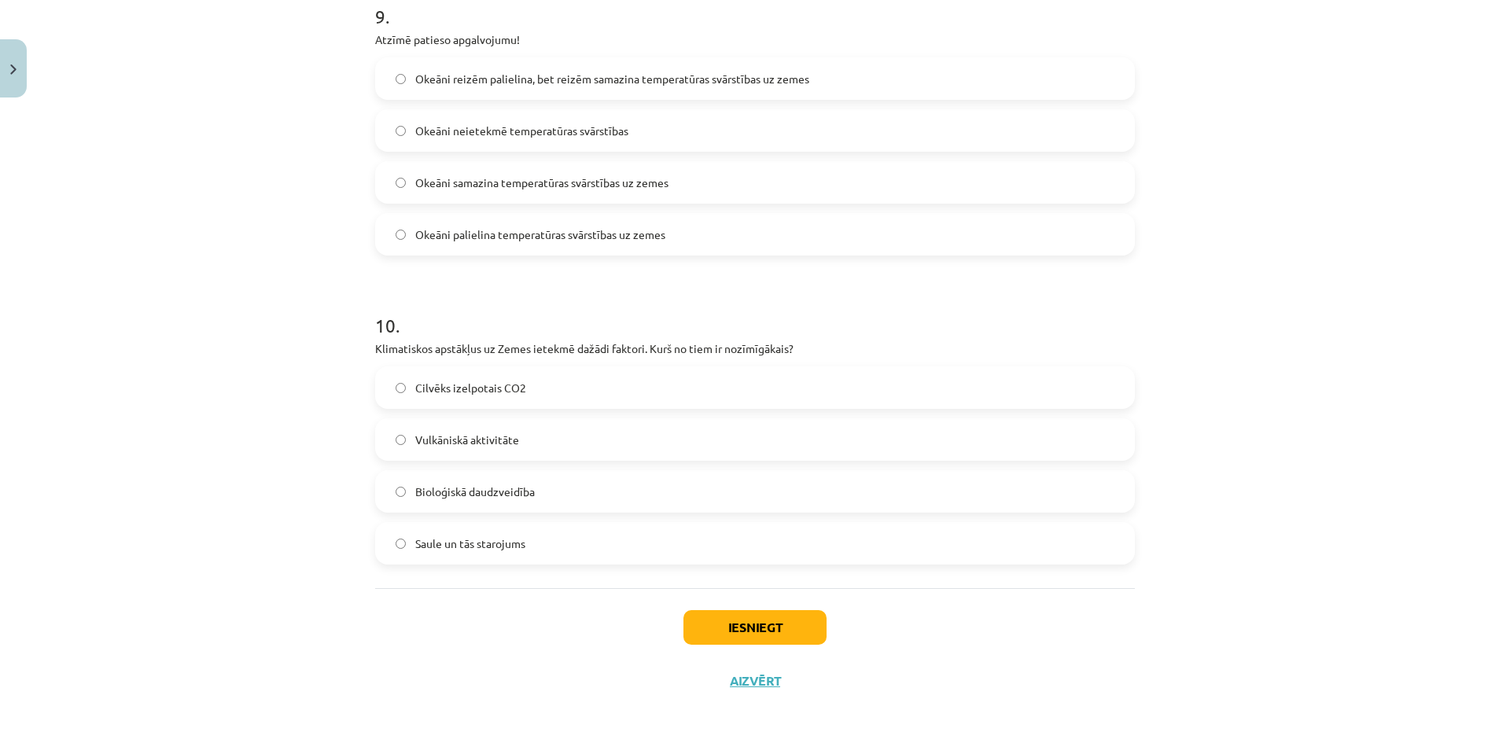
scroll to position [2708, 0]
click at [724, 626] on button "Iesniegt" at bounding box center [755, 623] width 143 height 35
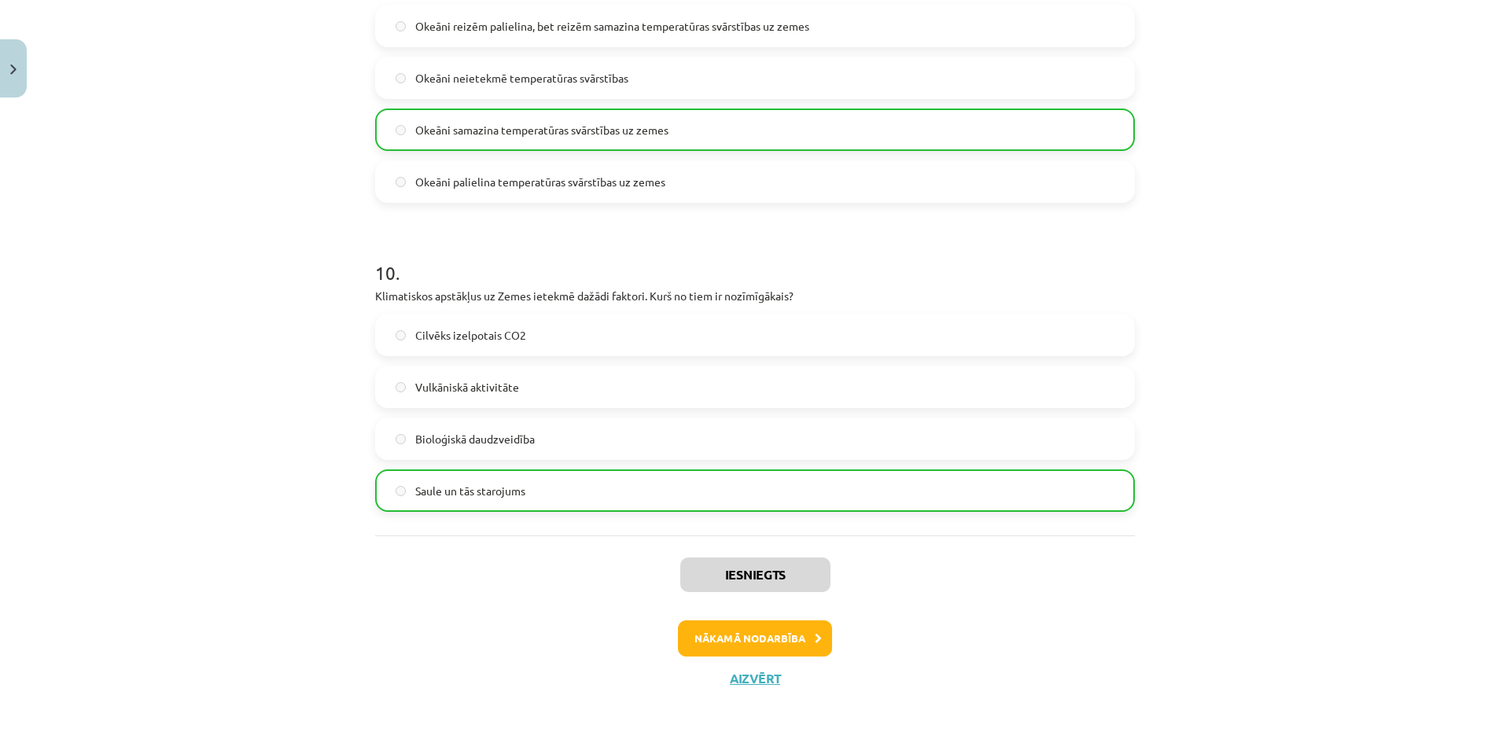
scroll to position [2758, 0]
click at [781, 627] on button "Nākamā nodarbība" at bounding box center [755, 637] width 154 height 36
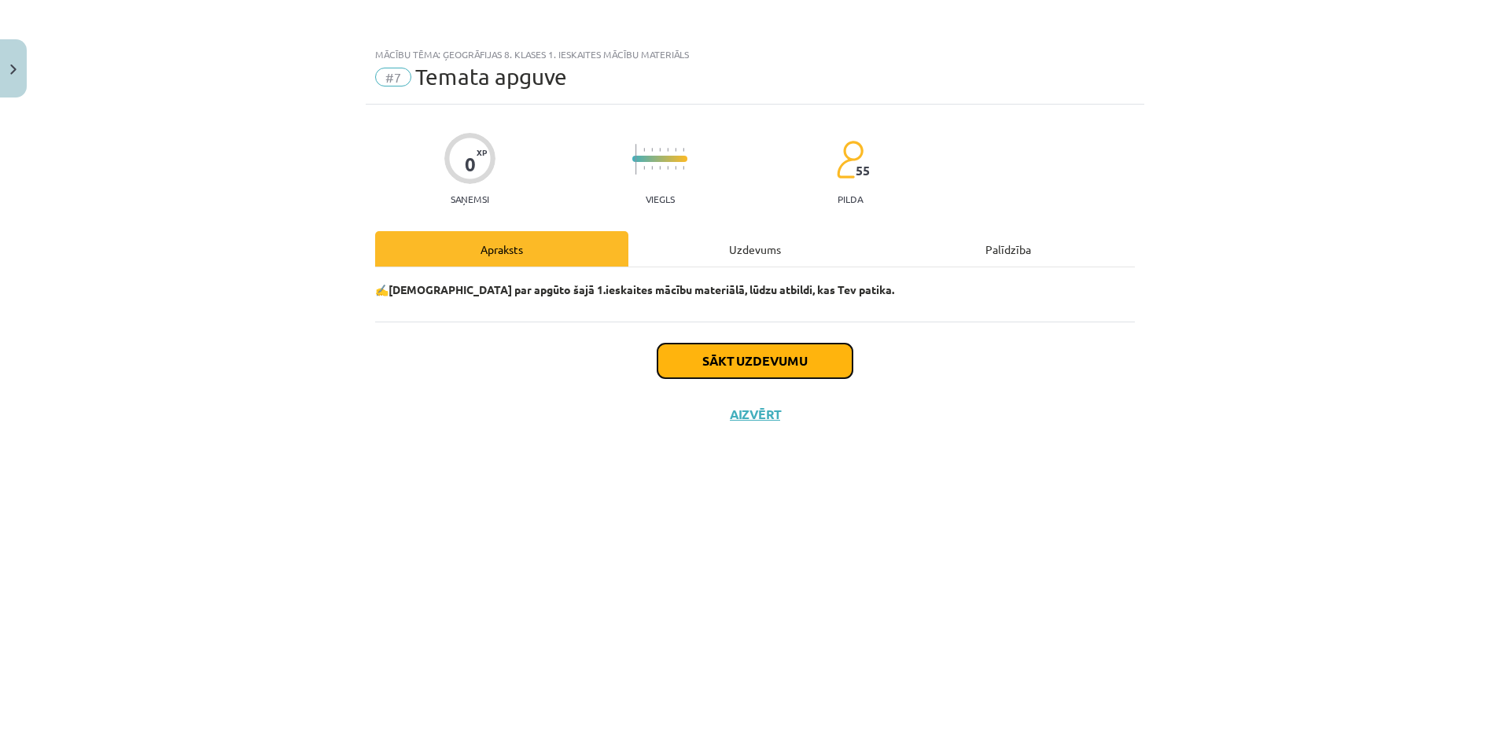
click at [795, 366] on button "Sākt uzdevumu" at bounding box center [755, 361] width 195 height 35
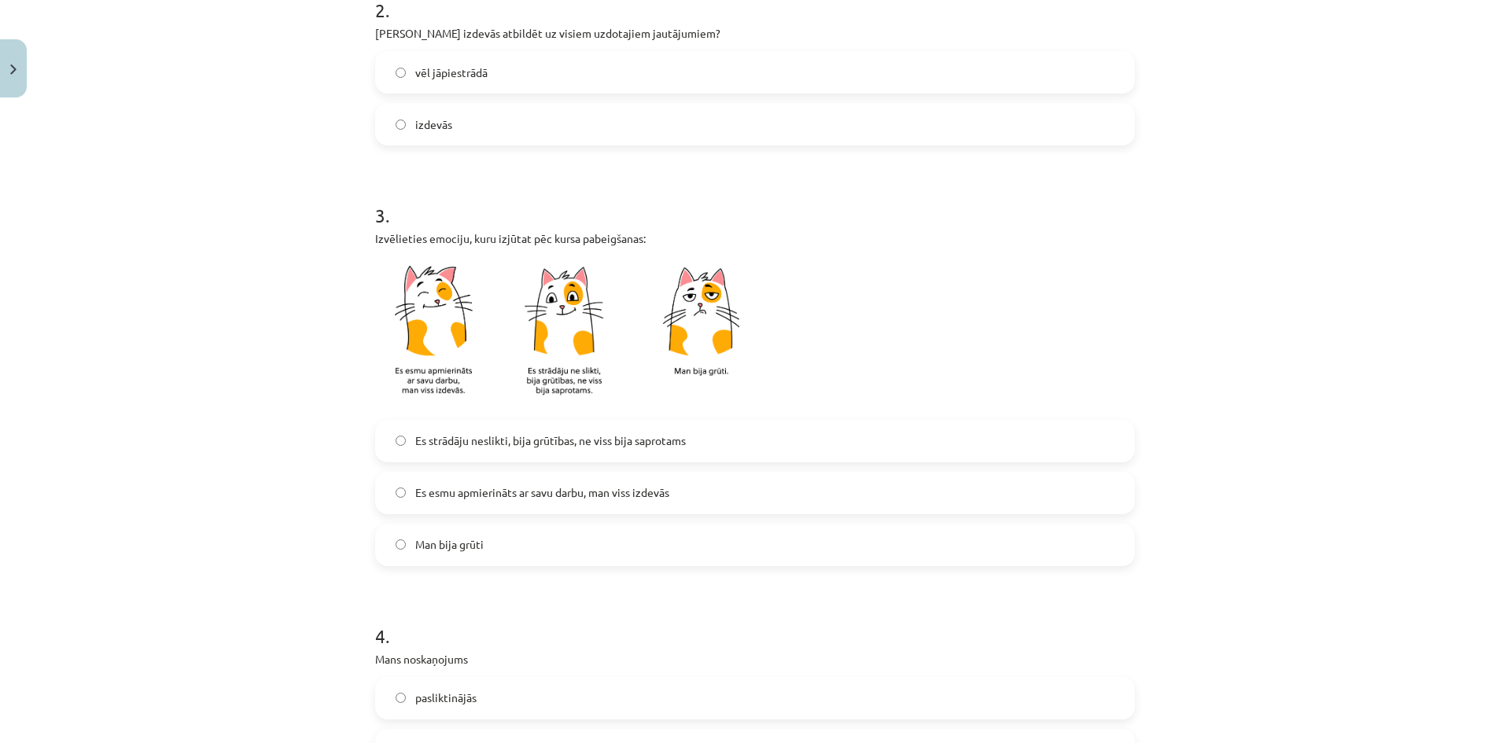
scroll to position [551, 0]
click at [407, 482] on label "Es esmu apmierināts ar savu darbu, man viss izdevās" at bounding box center [755, 489] width 757 height 39
click at [338, 499] on div "Mācību tēma: Ģeogrāfijas 8. klases 1. ieskaites mācību materiāls #7 Temata apgu…" at bounding box center [755, 371] width 1510 height 743
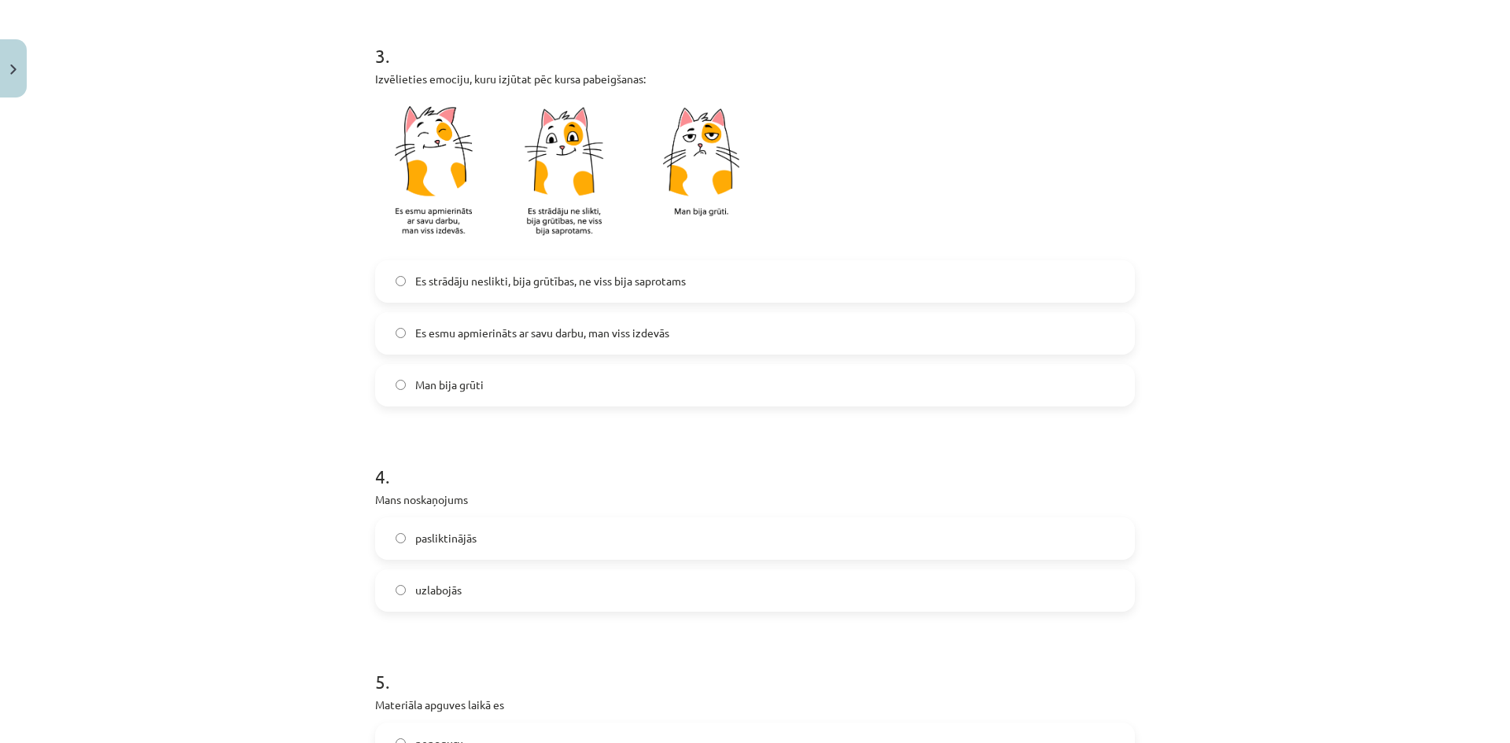
scroll to position [787, 0]
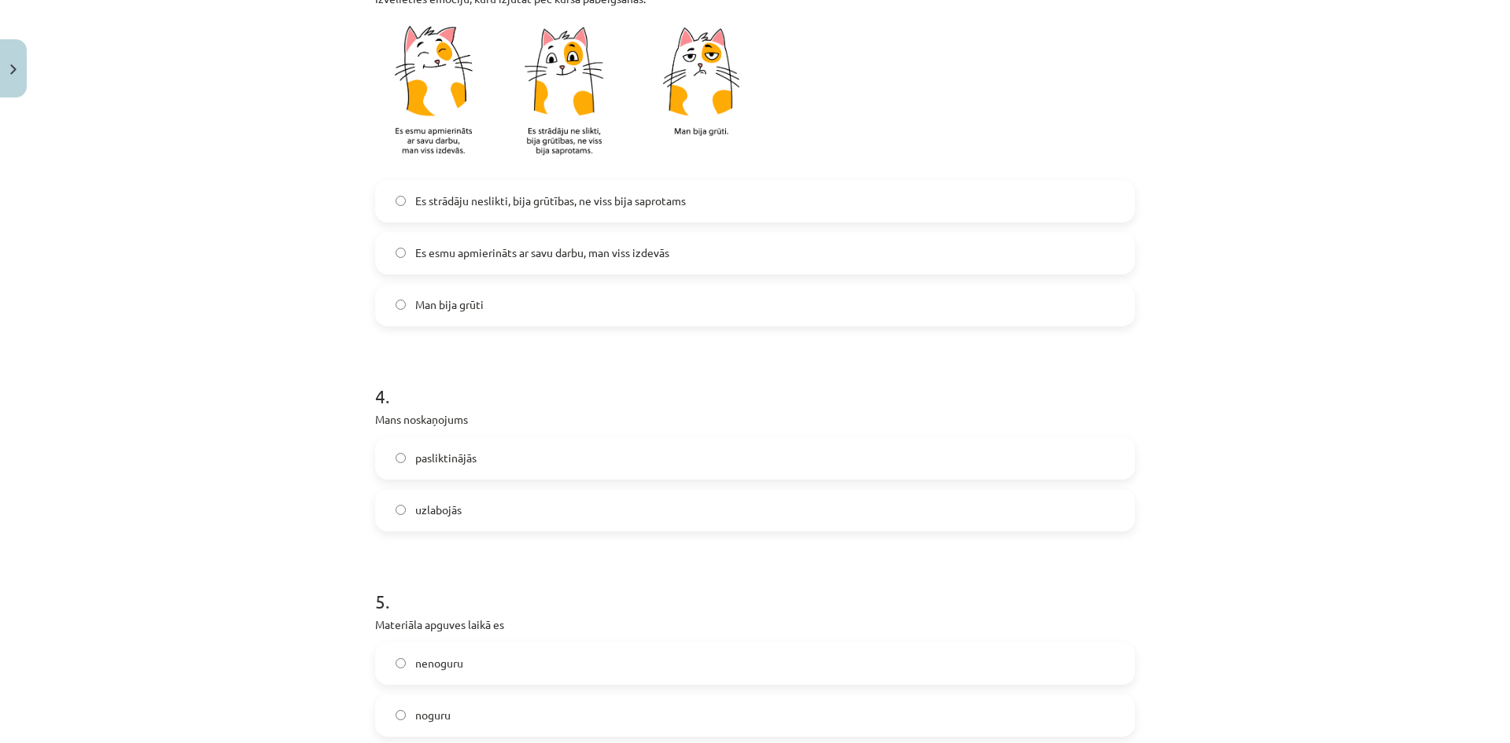
click at [396, 504] on label "uzlabojās" at bounding box center [755, 510] width 757 height 39
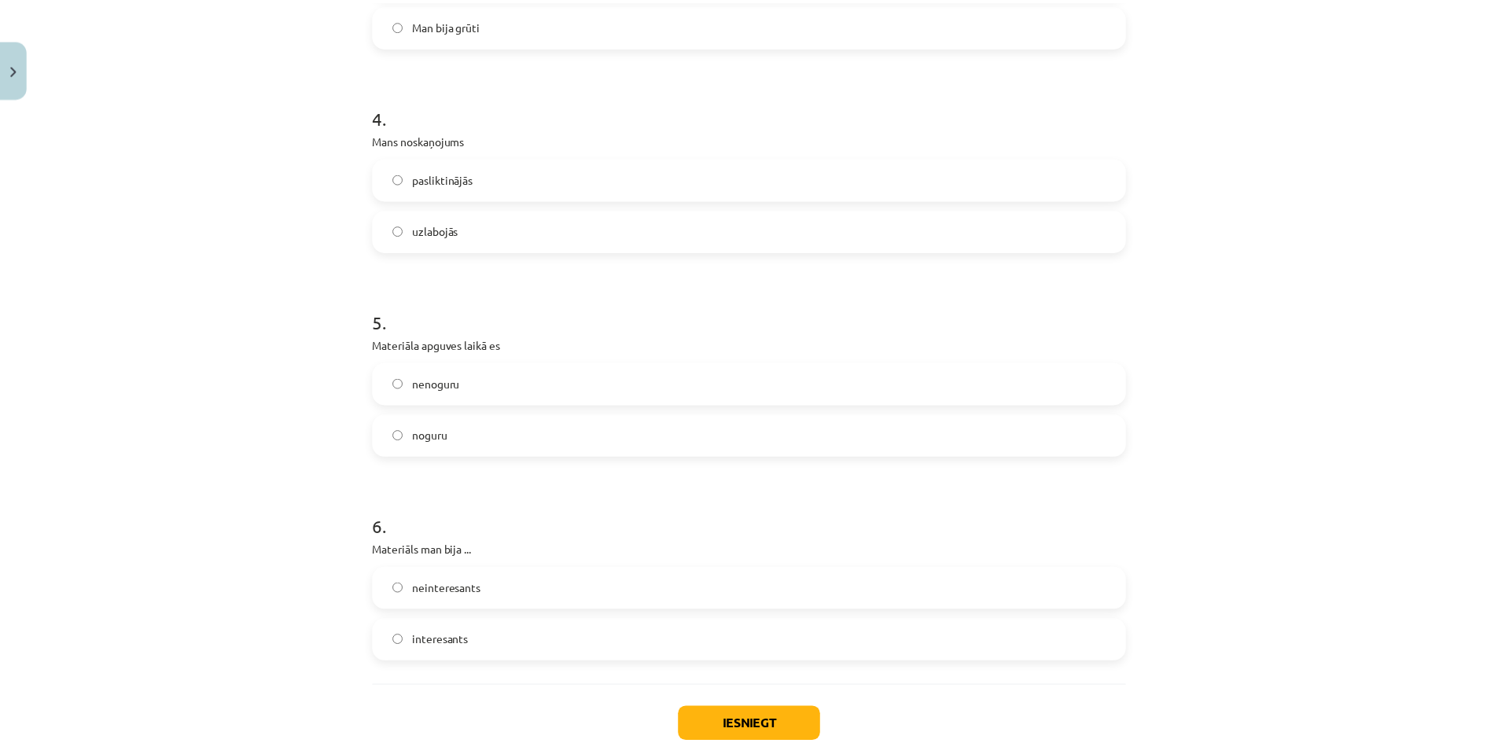
scroll to position [1101, 0]
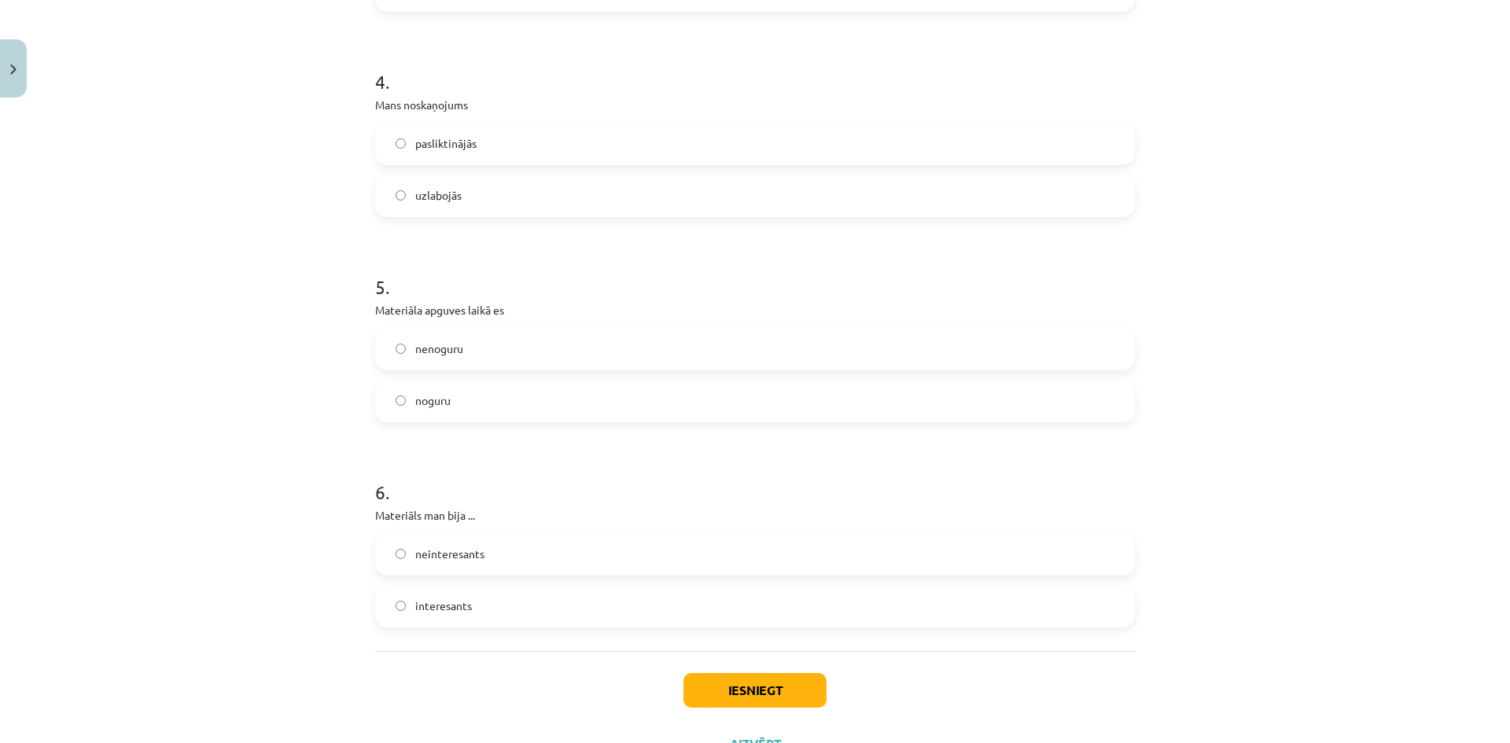
click at [410, 358] on label "nenoguru" at bounding box center [755, 349] width 757 height 39
click at [378, 416] on label "noguru" at bounding box center [755, 400] width 757 height 39
click at [727, 686] on button "Iesniegt" at bounding box center [755, 690] width 143 height 35
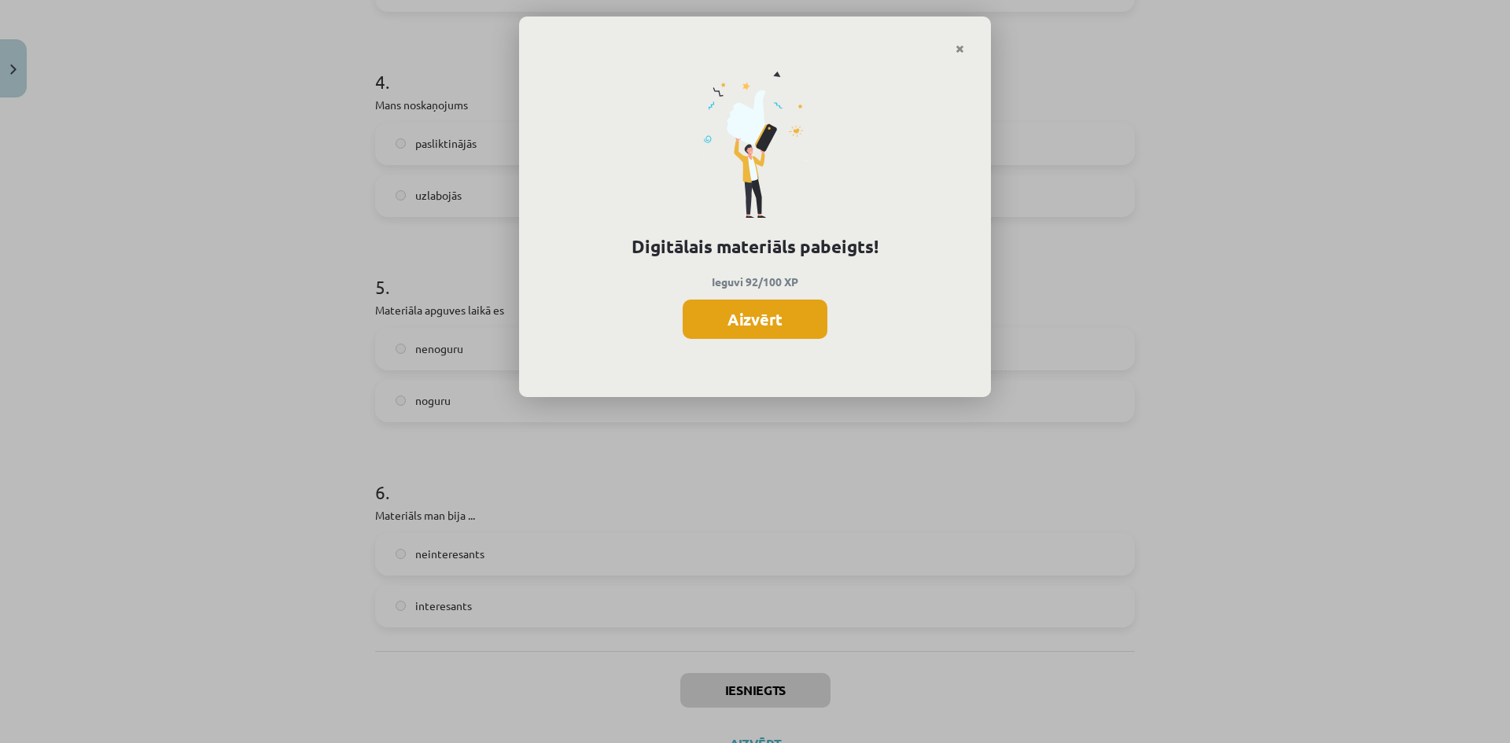
click at [768, 307] on button "Aizvērt" at bounding box center [755, 319] width 145 height 39
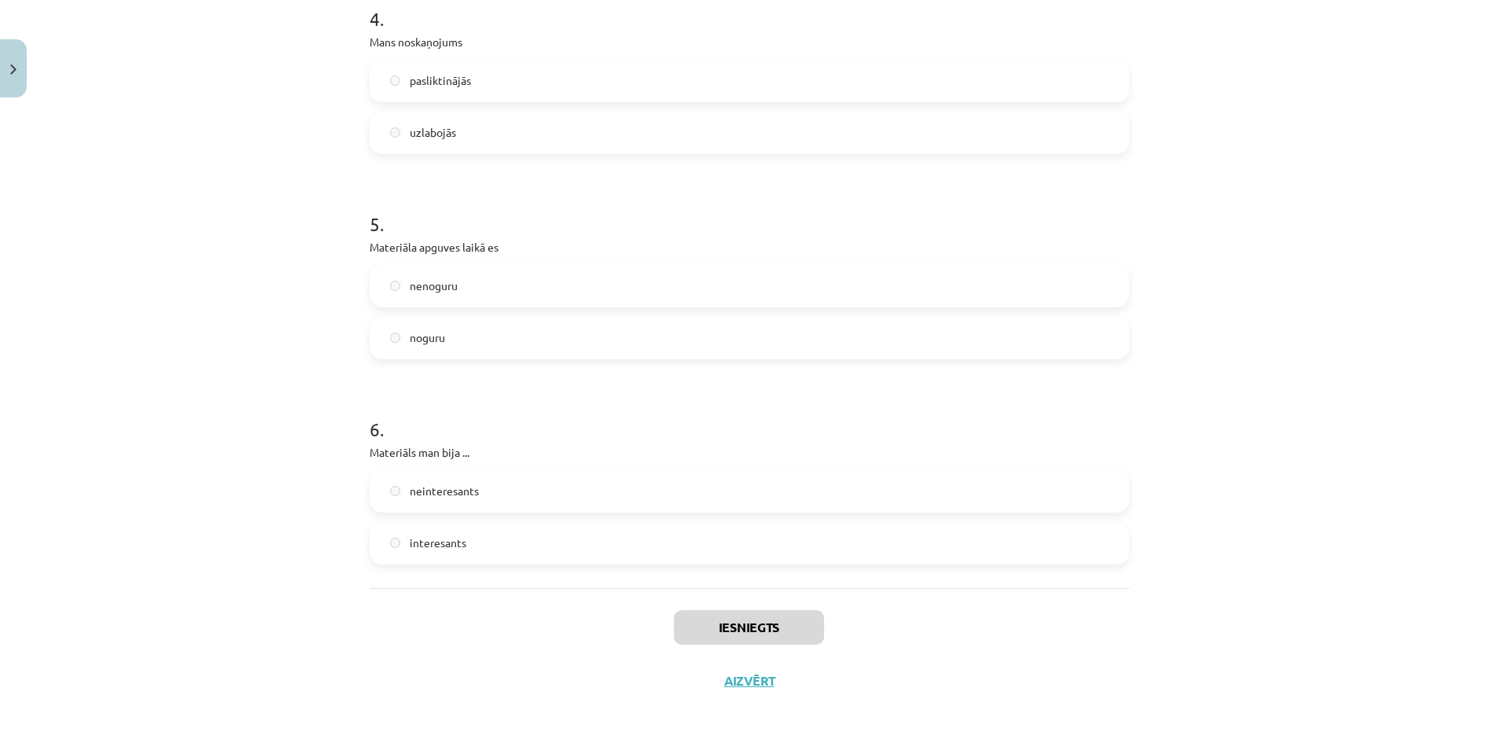
scroll to position [1168, 0]
click at [739, 674] on button "Aizvērt" at bounding box center [750, 677] width 60 height 16
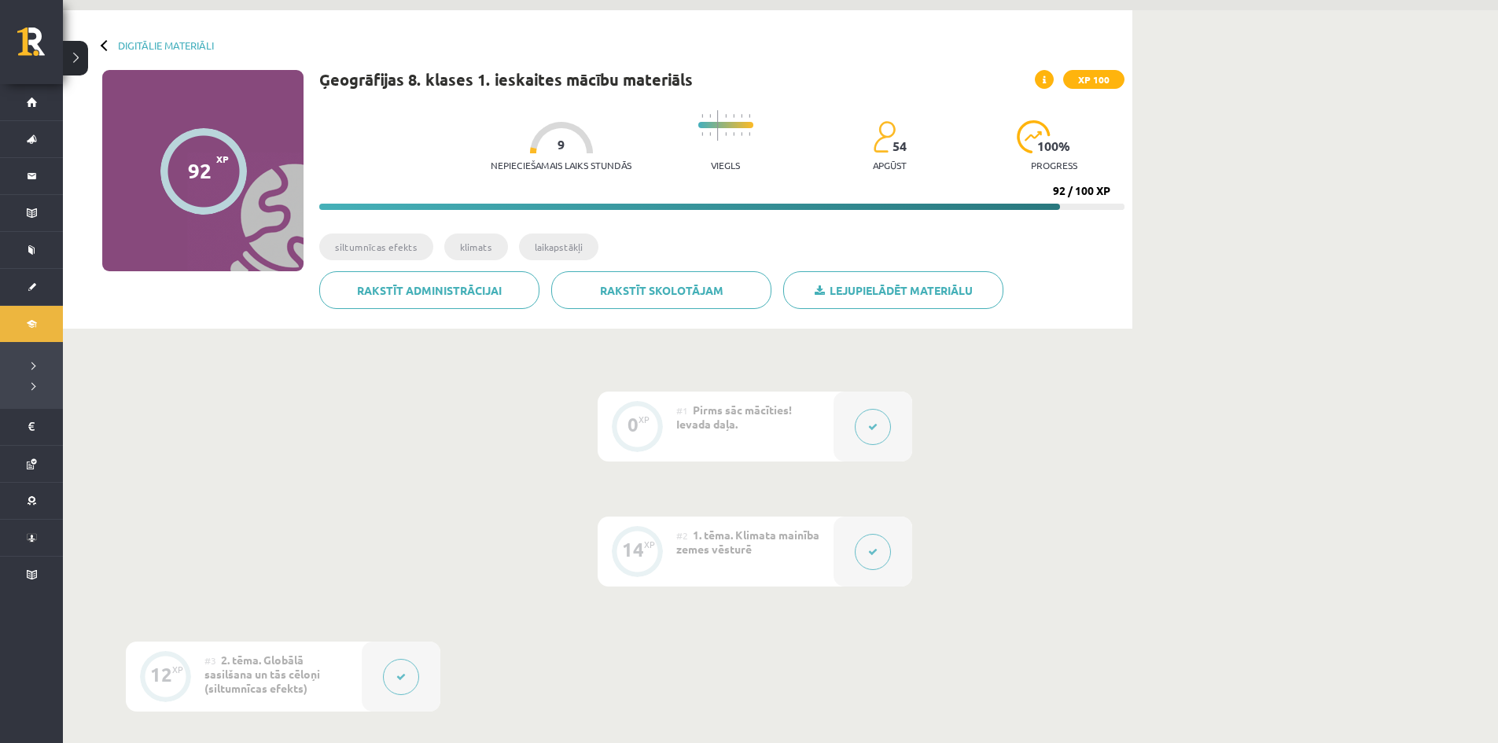
scroll to position [18, 0]
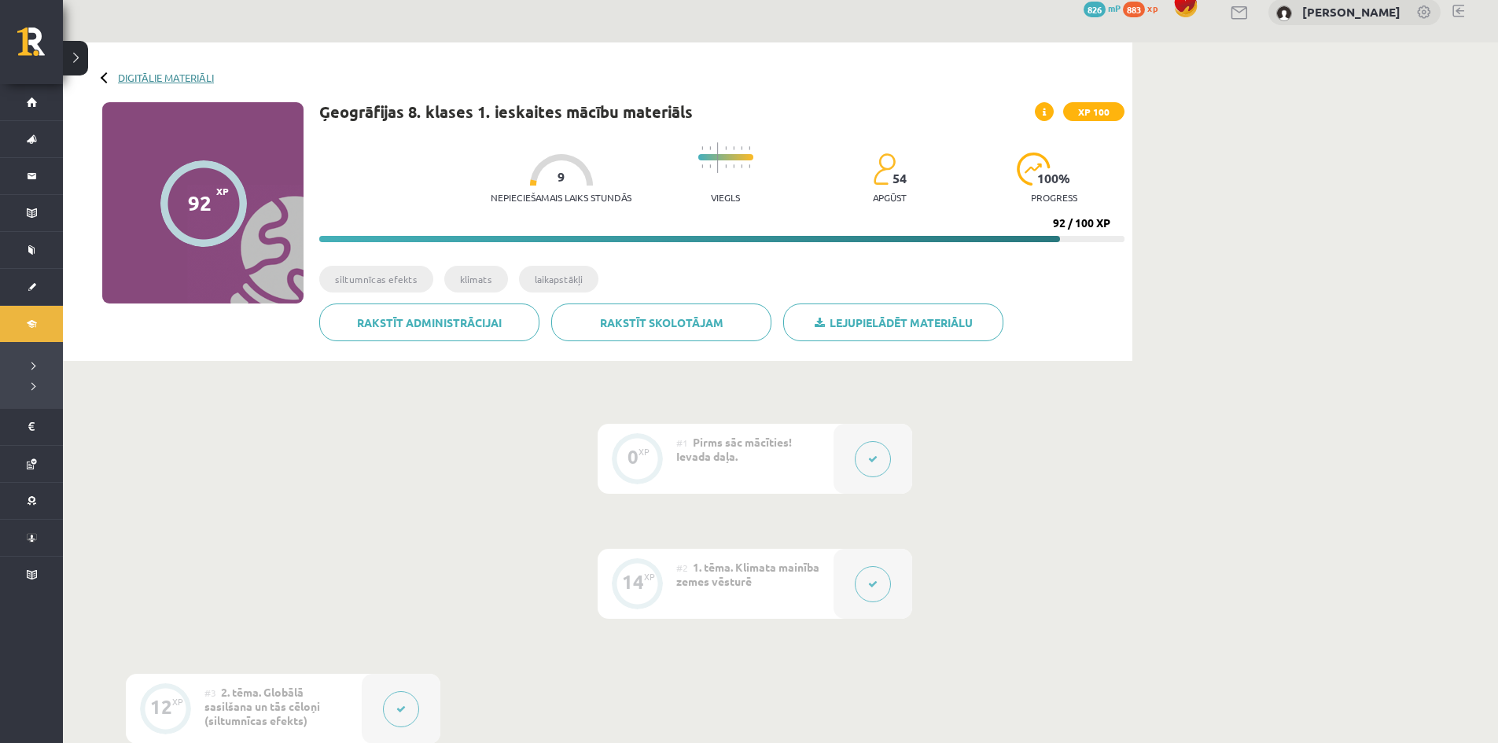
click at [164, 76] on link "Digitālie materiāli" at bounding box center [166, 78] width 96 height 12
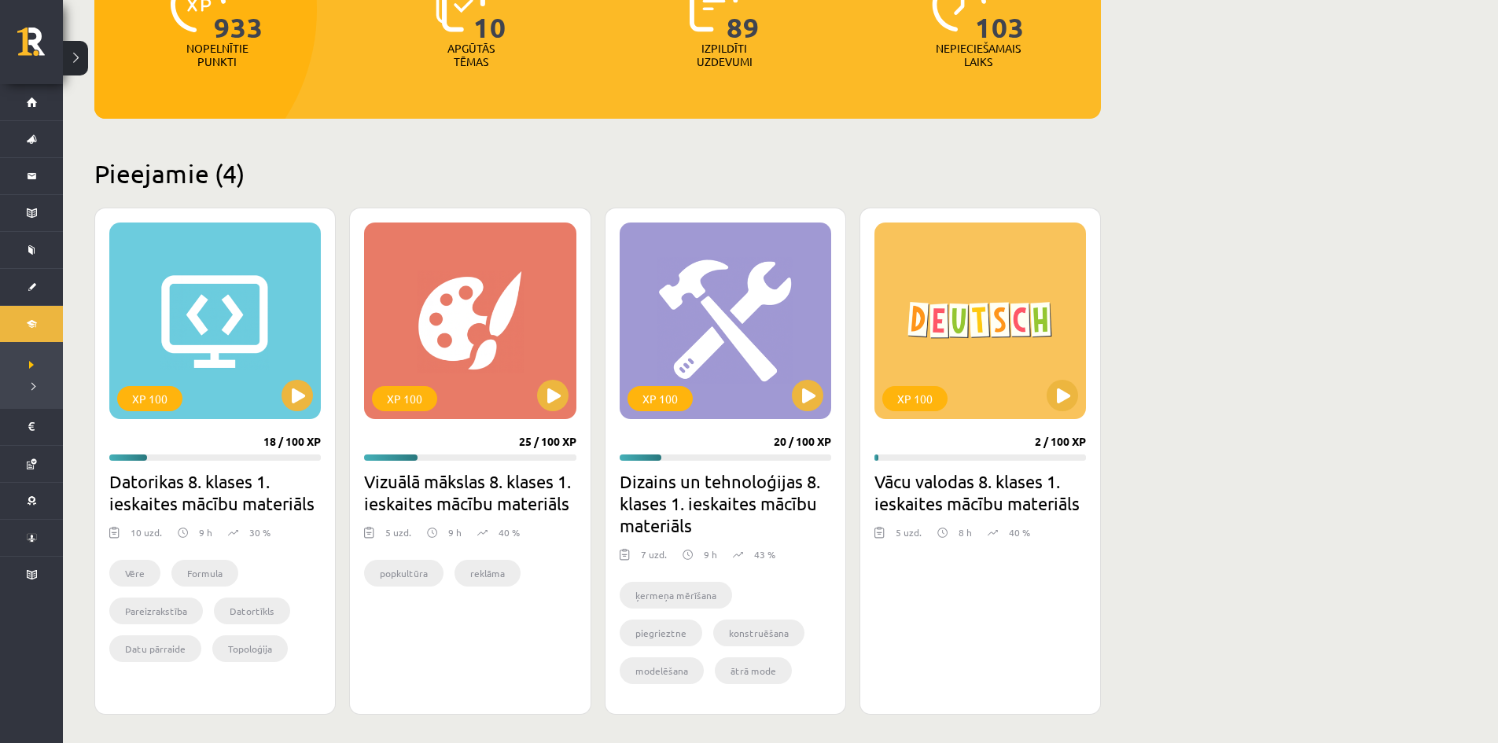
scroll to position [236, 0]
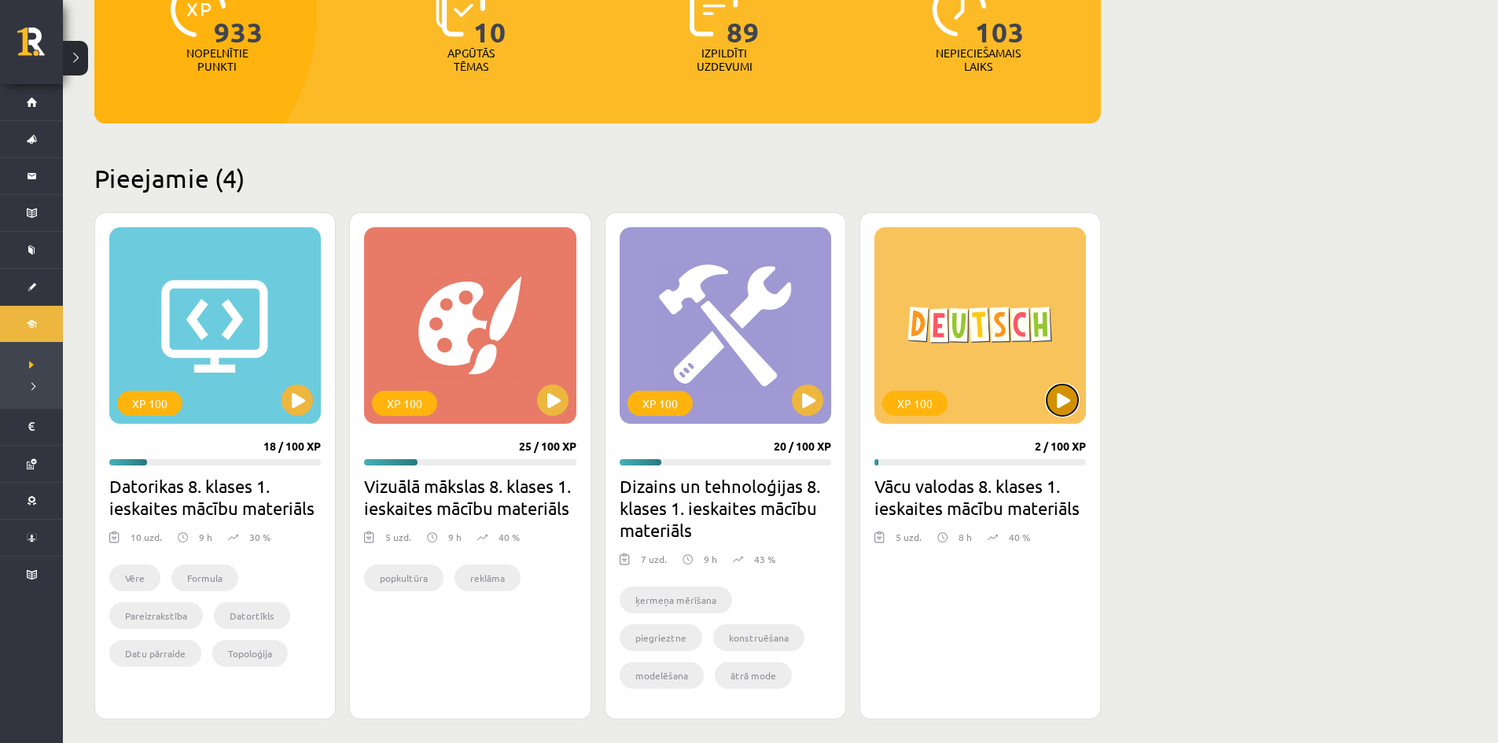
click at [1059, 394] on button at bounding box center [1062, 400] width 31 height 31
